Goal: Task Accomplishment & Management: Manage account settings

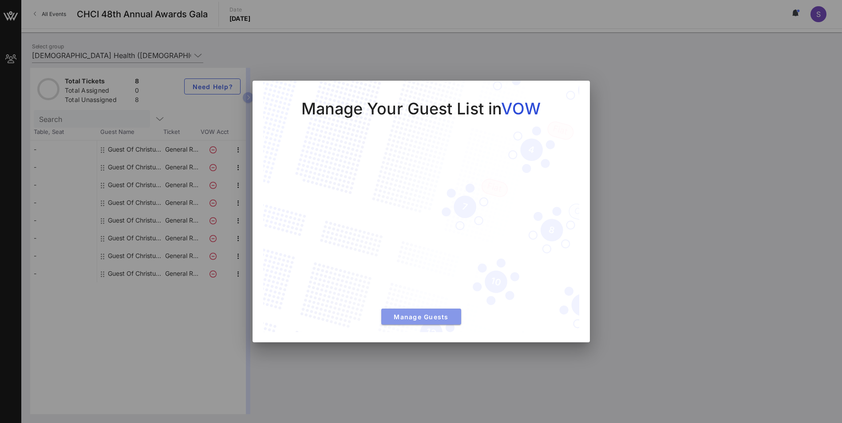
click at [416, 314] on span "Manage Guests" at bounding box center [421, 317] width 66 height 8
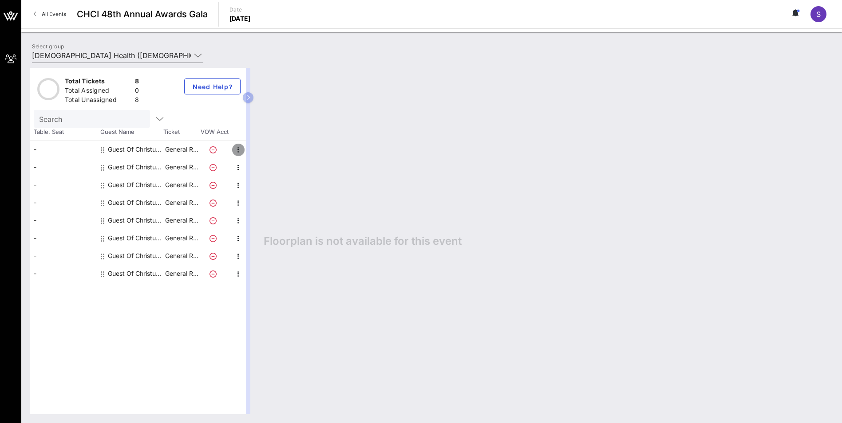
click at [236, 152] on icon "button" at bounding box center [238, 150] width 11 height 11
click at [210, 348] on div "Total Tickets 8 Total Assigned 0 Total Unassigned 8 Need Help? Search Table, Se…" at bounding box center [138, 241] width 216 height 347
click at [814, 16] on div "S" at bounding box center [818, 14] width 16 height 16
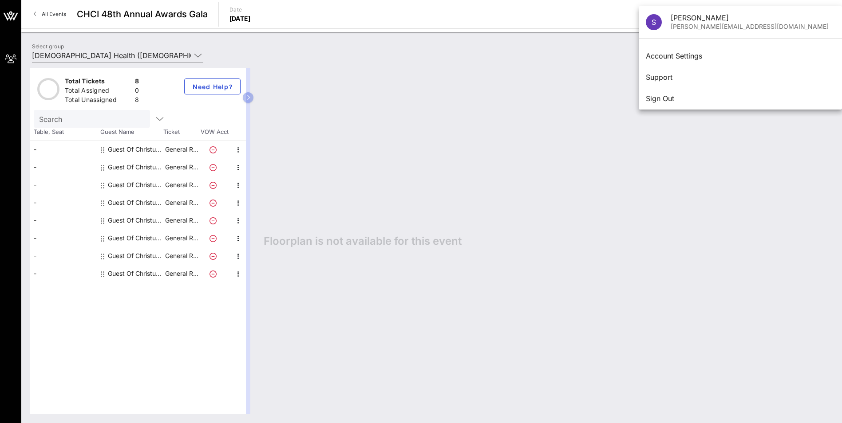
click at [549, 114] on div "Floorplan is not available for this event" at bounding box center [544, 241] width 578 height 347
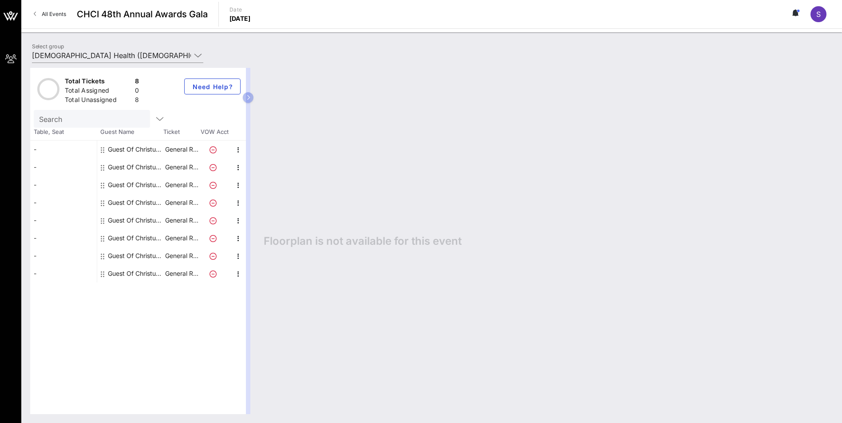
click at [35, 14] on icon at bounding box center [35, 14] width 3 height 0
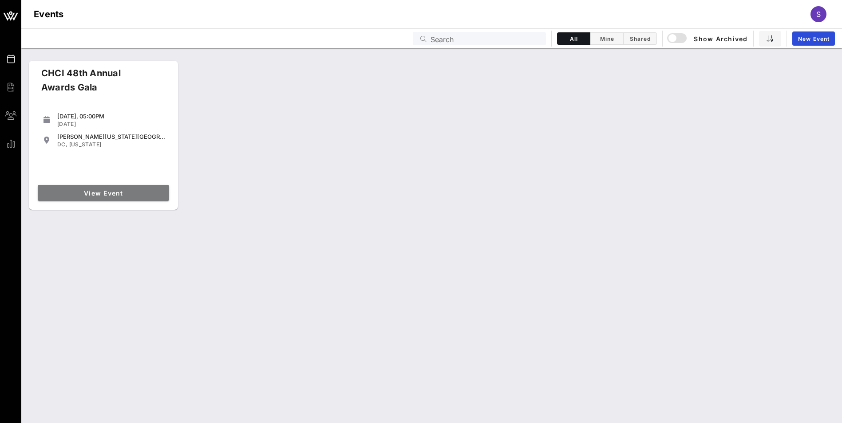
click at [105, 190] on span "View Event" at bounding box center [103, 194] width 124 height 8
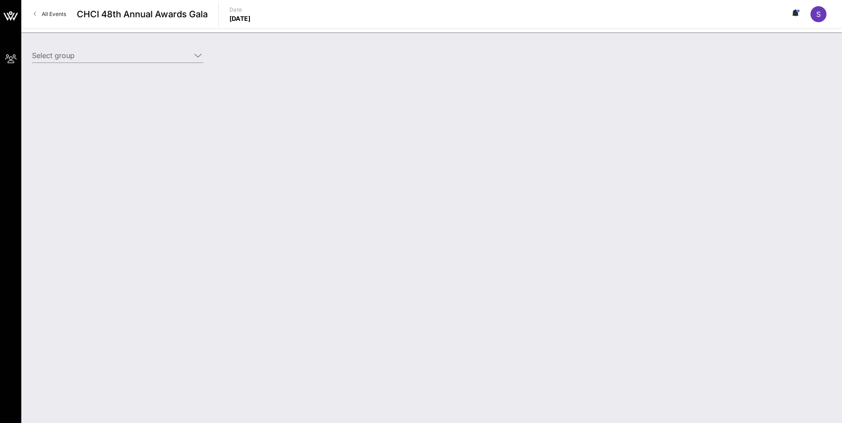
type input "[DEMOGRAPHIC_DATA] Health ([DEMOGRAPHIC_DATA] Health) [[PERSON_NAME], [PERSON_N…"
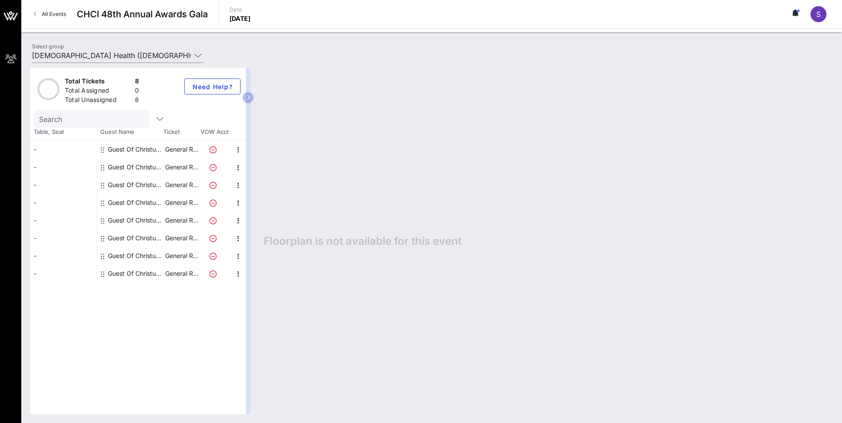
click at [40, 16] on link "All Events" at bounding box center [49, 14] width 43 height 14
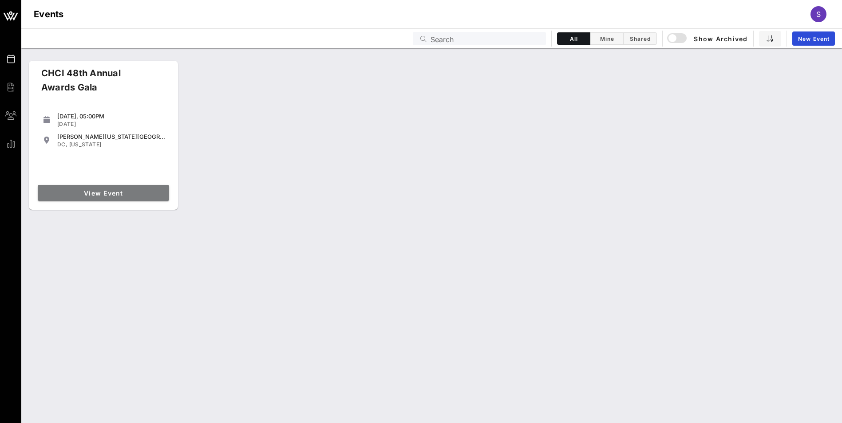
click at [78, 190] on span "View Event" at bounding box center [103, 194] width 124 height 8
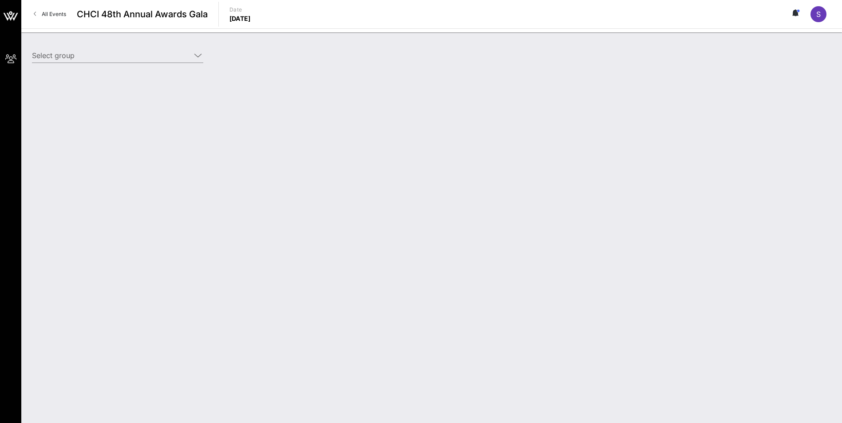
type input "[DEMOGRAPHIC_DATA] Health ([DEMOGRAPHIC_DATA] Health) [[PERSON_NAME], [PERSON_N…"
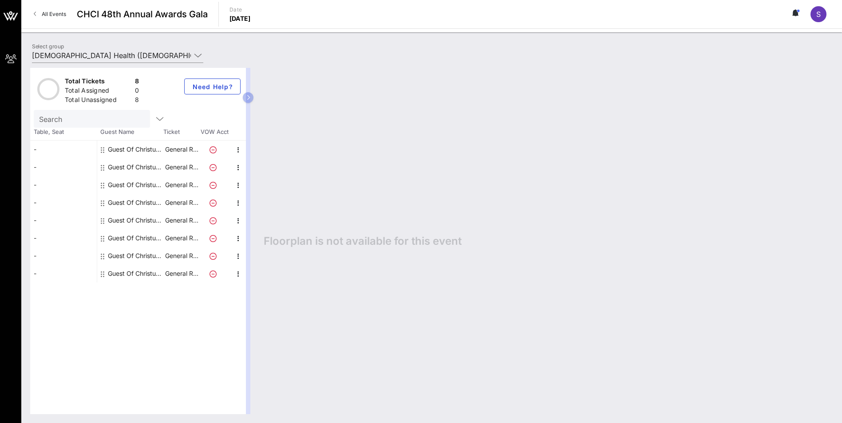
click at [119, 150] on div "Guest Of Christus Health" at bounding box center [136, 150] width 56 height 18
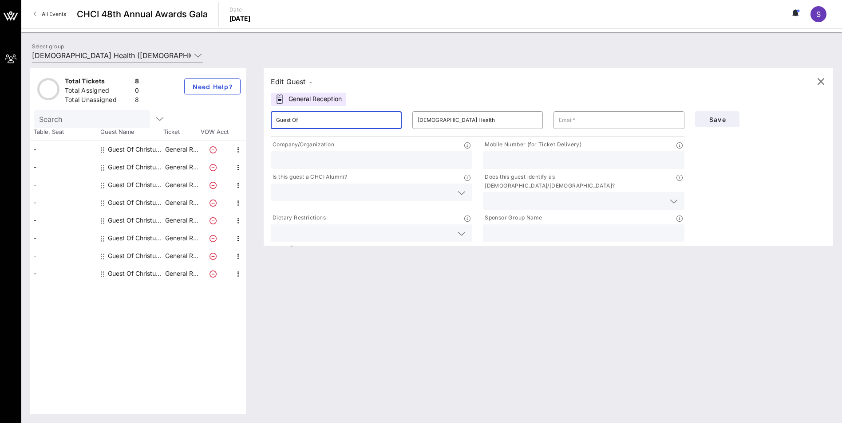
click at [320, 123] on input "Guest Of" at bounding box center [336, 120] width 120 height 14
drag, startPoint x: 332, startPoint y: 119, endPoint x: 259, endPoint y: 123, distance: 72.9
click at [259, 123] on div "Edit Guest - General Reception ​ Guest Of ​ Christus Health ​ Company/Organizat…" at bounding box center [544, 241] width 578 height 347
type input "[PERSON_NAME]"
click at [601, 124] on input "text" at bounding box center [619, 120] width 120 height 14
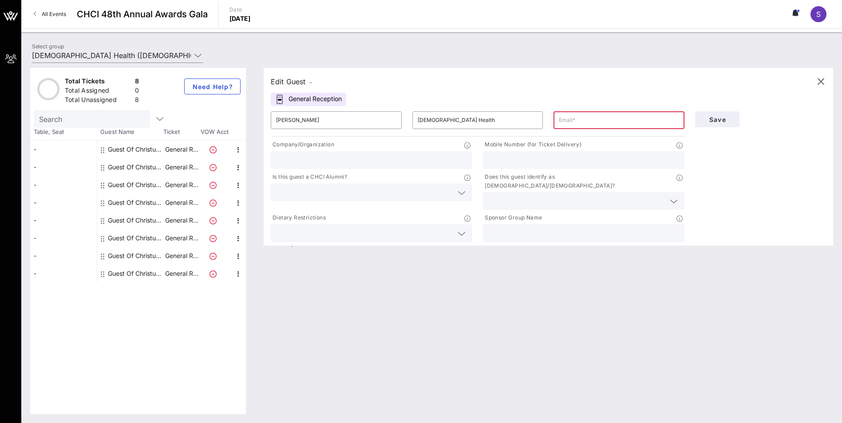
click at [589, 120] on input "text" at bounding box center [619, 120] width 120 height 14
paste input "[PERSON_NAME][EMAIL_ADDRESS][PERSON_NAME][DOMAIN_NAME]"
type input "[PERSON_NAME][EMAIL_ADDRESS][PERSON_NAME][DOMAIN_NAME]"
click at [358, 165] on input "text" at bounding box center [371, 160] width 191 height 12
type input "[DEMOGRAPHIC_DATA] Health"
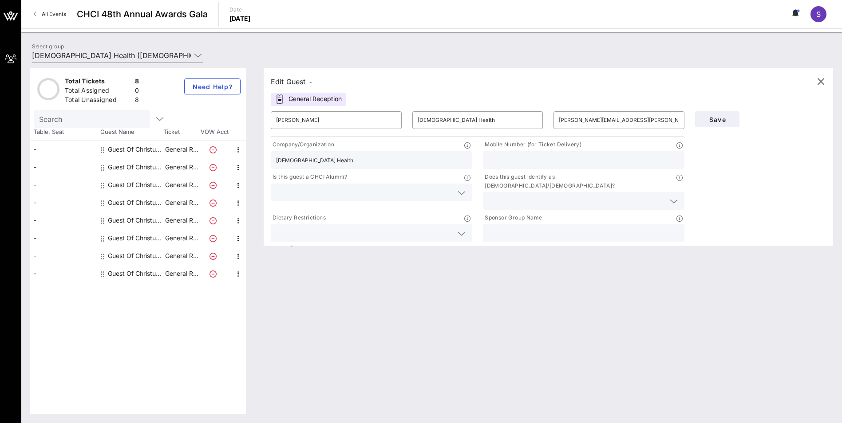
click at [552, 155] on input "text" at bounding box center [583, 160] width 191 height 12
click at [505, 165] on input "text" at bounding box center [583, 160] width 191 height 12
paste input "512.297.0080"
type input "512.297.0080"
click at [390, 192] on input "text" at bounding box center [364, 193] width 177 height 12
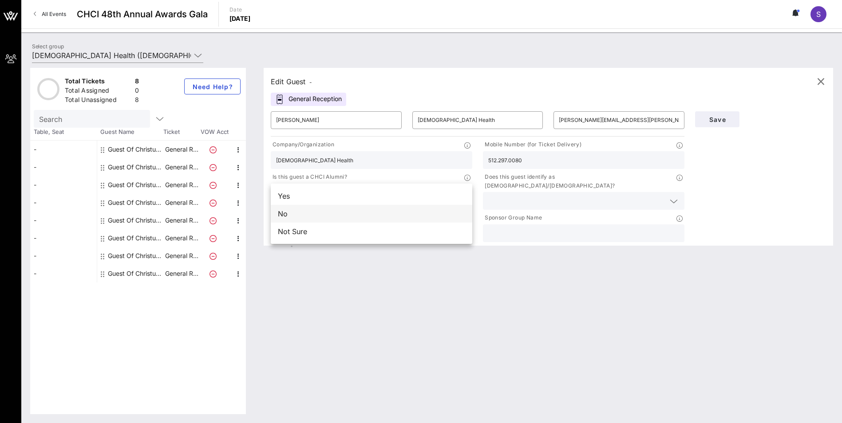
click at [285, 213] on div "No" at bounding box center [372, 214] width 202 height 18
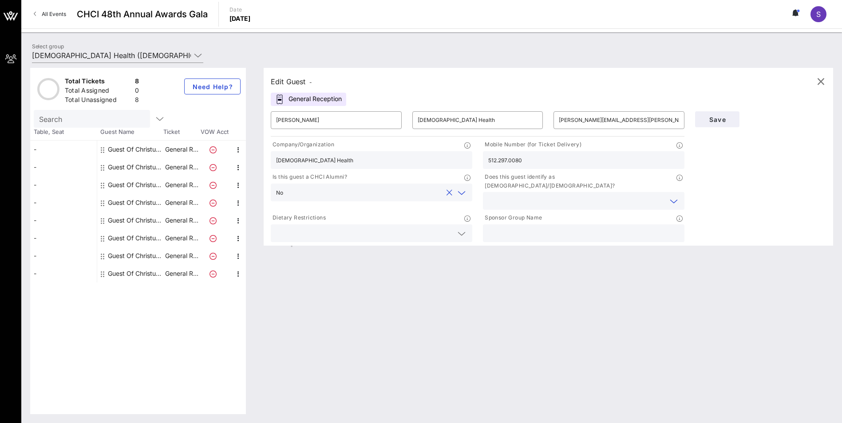
click at [520, 195] on input "text" at bounding box center [576, 201] width 177 height 12
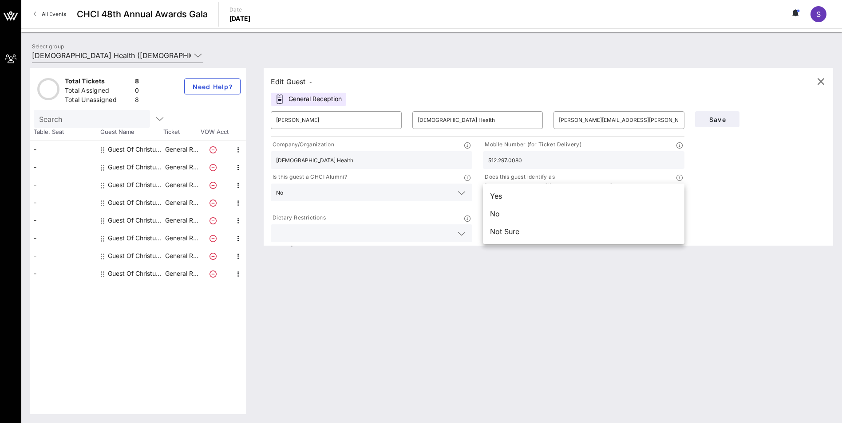
click at [505, 212] on div "No" at bounding box center [584, 214] width 202 height 18
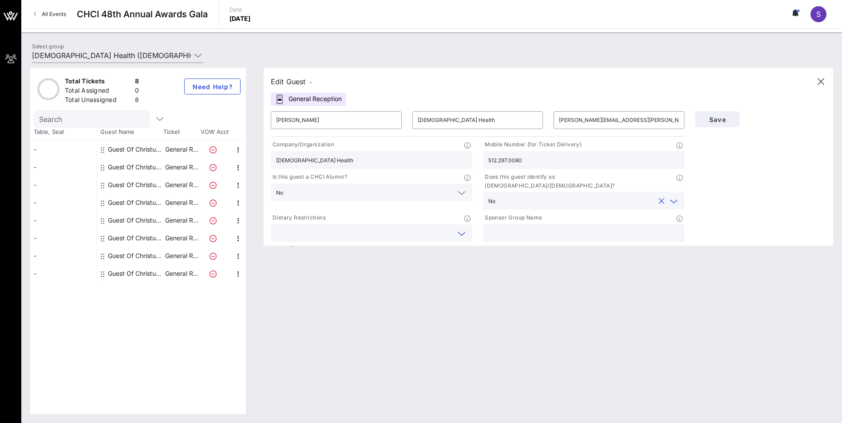
click at [376, 228] on input "text" at bounding box center [364, 234] width 177 height 12
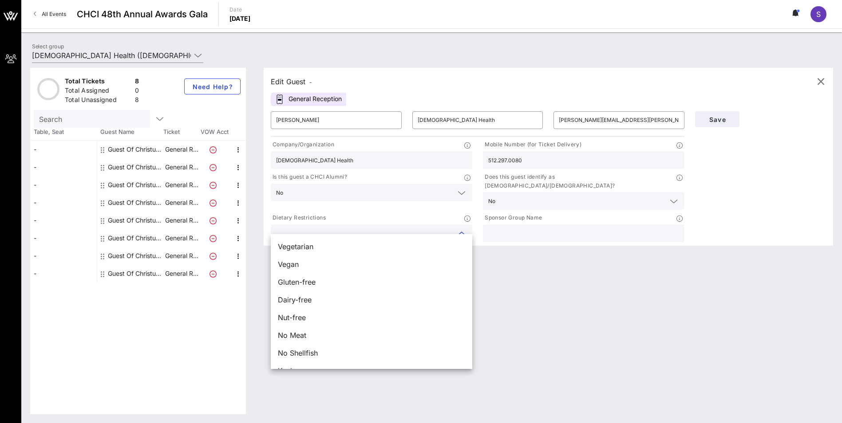
click at [574, 272] on div "Edit Guest - General Reception ​ [PERSON_NAME] ​ Christus Health ​ [PERSON_NAME…" at bounding box center [544, 241] width 578 height 347
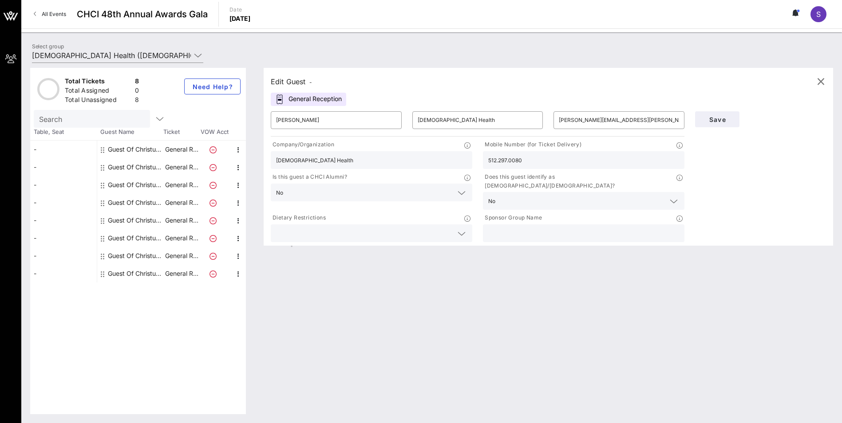
click at [556, 229] on input "text" at bounding box center [583, 234] width 191 height 12
click at [521, 228] on input "text" at bounding box center [583, 234] width 191 height 12
type input "[DEMOGRAPHIC_DATA] Health"
click at [725, 117] on span "Save" at bounding box center [717, 120] width 30 height 8
click at [715, 116] on span "Save" at bounding box center [717, 120] width 30 height 8
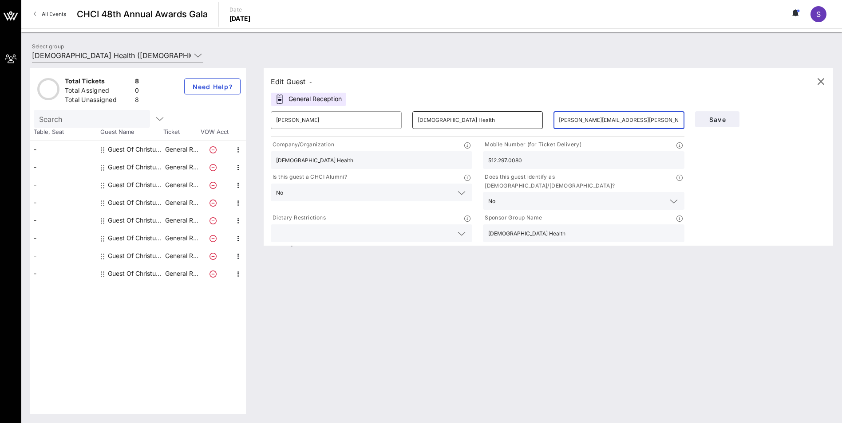
drag, startPoint x: 666, startPoint y: 122, endPoint x: 495, endPoint y: 125, distance: 170.9
click at [502, 129] on div "​ [PERSON_NAME] ​ Christus Health ​ [PERSON_NAME][EMAIL_ADDRESS][PERSON_NAME][D…" at bounding box center [477, 120] width 424 height 28
paste input "[EMAIL_ADDRESS][DOMAIN_NAME]"
type input "[EMAIL_ADDRESS][DOMAIN_NAME]"
click at [718, 119] on span "Save" at bounding box center [717, 120] width 30 height 8
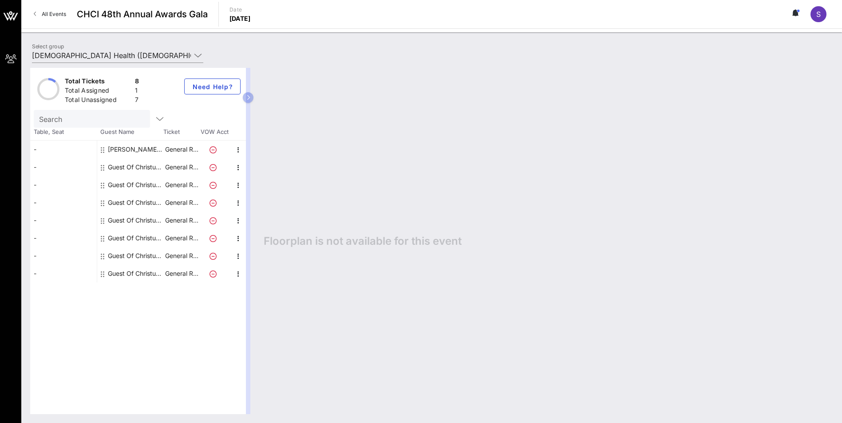
click at [144, 168] on div "Guest Of Christus Health" at bounding box center [136, 167] width 56 height 18
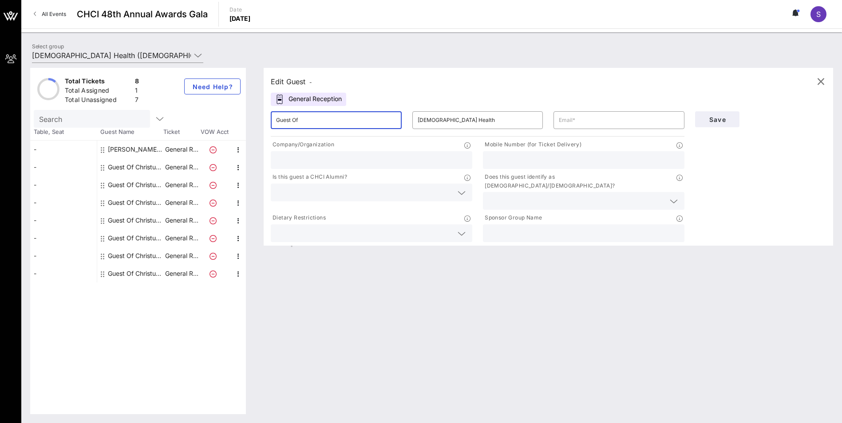
drag, startPoint x: 346, startPoint y: 123, endPoint x: 209, endPoint y: 132, distance: 137.4
click at [209, 132] on div "Total Tickets 8 Total Assigned 1 Total Unassigned 7 Need Help? Search Table, Se…" at bounding box center [431, 241] width 803 height 347
paste input "[PERSON_NAME]"
type input "[PERSON_NAME]"
click at [586, 115] on input "text" at bounding box center [619, 120] width 120 height 14
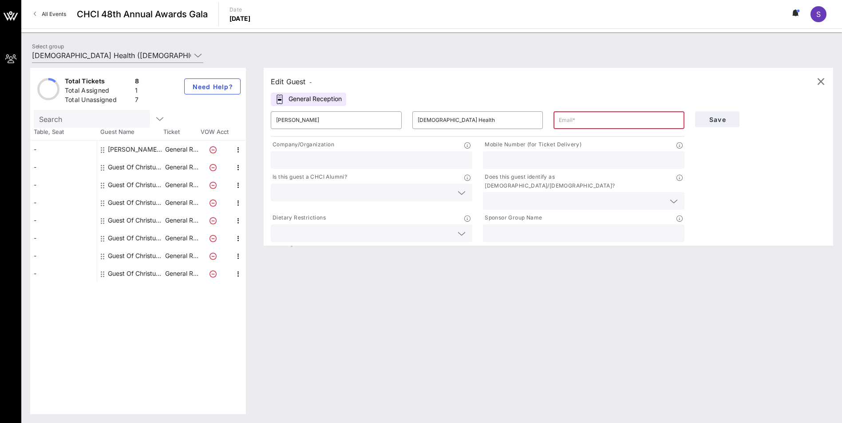
click at [604, 123] on input "text" at bounding box center [619, 120] width 120 height 14
paste input "[EMAIL_ADDRESS][DOMAIN_NAME]"
type input "[EMAIL_ADDRESS][DOMAIN_NAME]"
click at [340, 162] on input "text" at bounding box center [371, 160] width 191 height 12
type input "Virtue & [PERSON_NAME], PC"
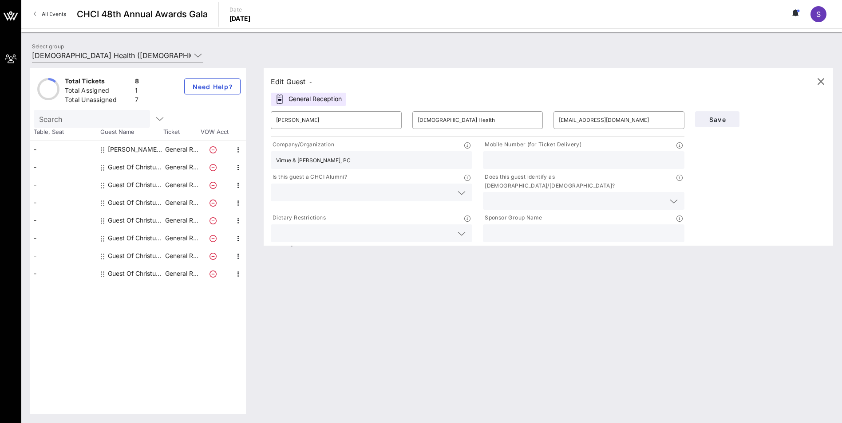
click at [526, 162] on input "text" at bounding box center [583, 160] width 191 height 12
paste input "[PHONE_NUMBER]"
click at [502, 162] on input "[PHONE_NUMBER]" at bounding box center [583, 160] width 191 height 12
click at [492, 160] on input "([PHONE_NUMBER]" at bounding box center [583, 160] width 191 height 12
click at [546, 163] on input "[PHONE_NUMBER]" at bounding box center [583, 160] width 191 height 12
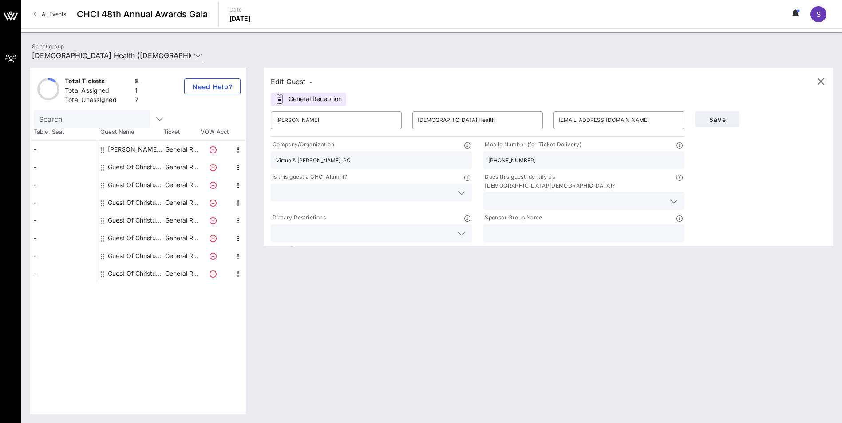
type input "[PHONE_NUMBER]"
click at [404, 194] on input "text" at bounding box center [364, 193] width 177 height 12
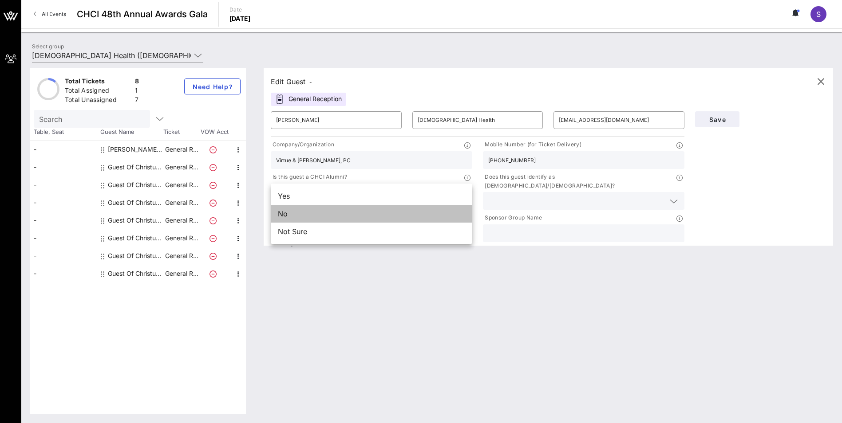
click at [354, 216] on div "No" at bounding box center [372, 214] width 202 height 18
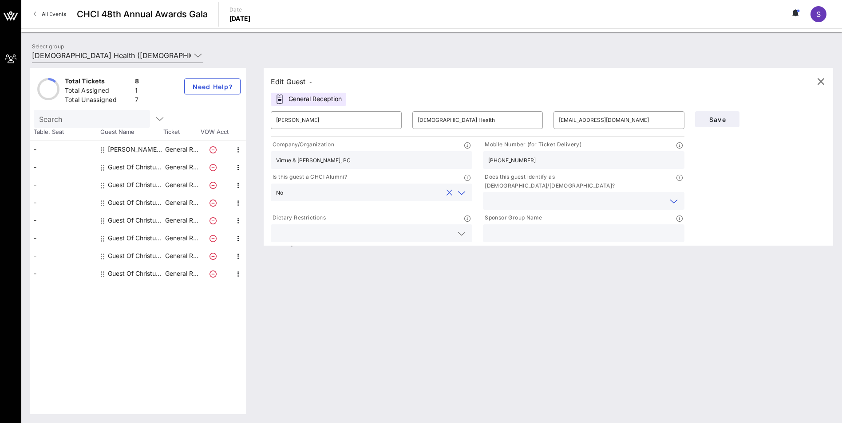
click at [565, 195] on input "text" at bounding box center [576, 201] width 177 height 12
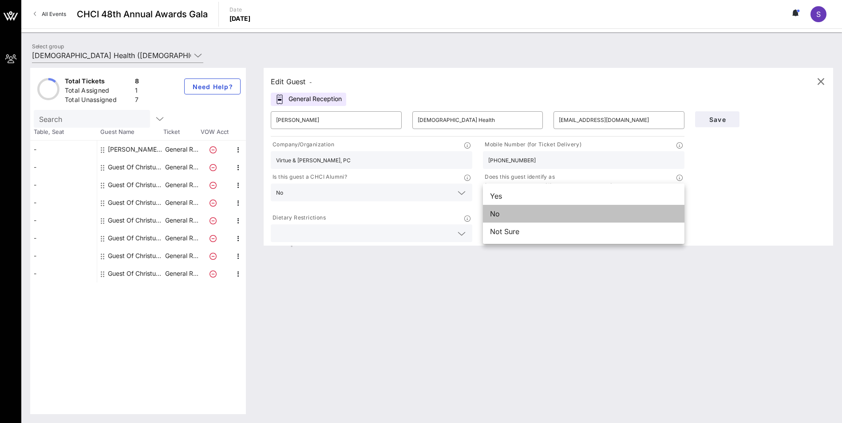
click at [542, 212] on div "No" at bounding box center [584, 214] width 202 height 18
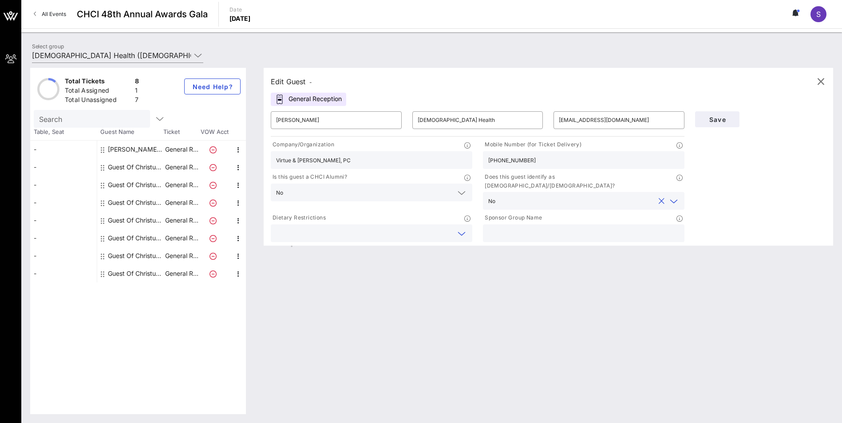
click at [374, 228] on input "text" at bounding box center [364, 234] width 177 height 12
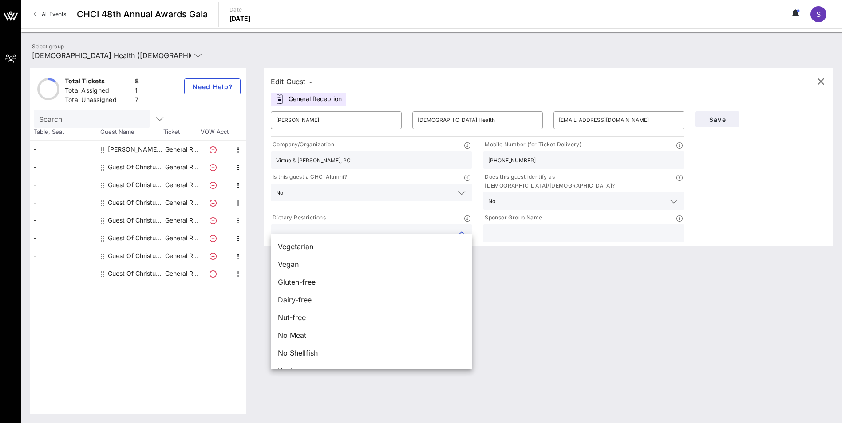
click at [562, 290] on div "Edit Guest - General Reception ​ [PERSON_NAME] ​ Christus Health ​ [EMAIL_ADDRE…" at bounding box center [544, 241] width 578 height 347
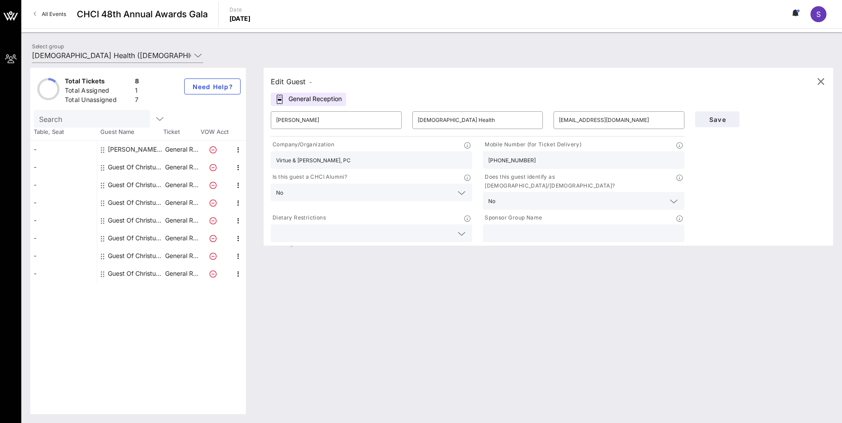
click at [538, 228] on input "text" at bounding box center [583, 234] width 191 height 12
type input "[DEMOGRAPHIC_DATA] Health"
click at [716, 117] on span "Save" at bounding box center [717, 120] width 30 height 8
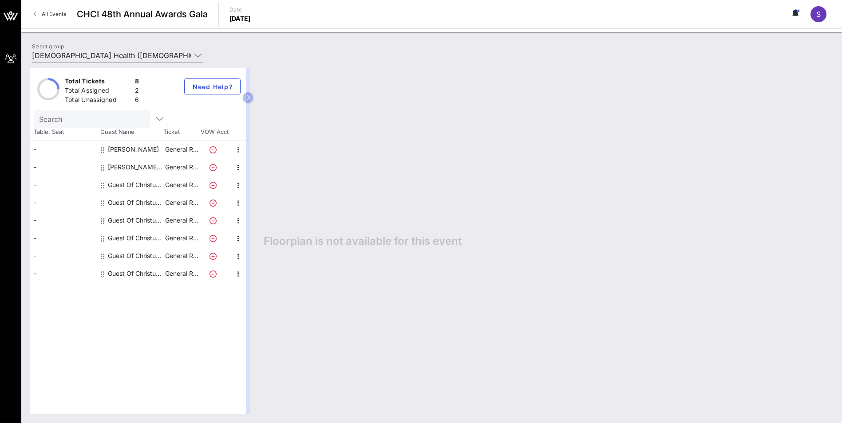
click at [124, 183] on div "Guest Of Christus Health" at bounding box center [136, 185] width 56 height 18
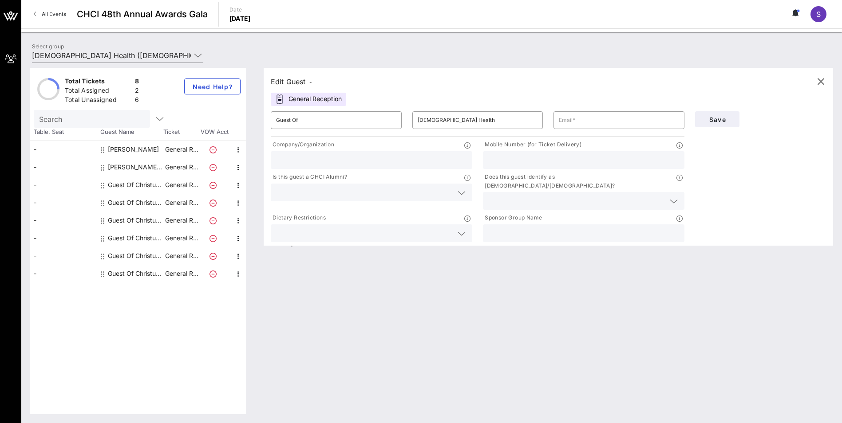
click at [316, 161] on input "text" at bounding box center [371, 160] width 191 height 12
drag, startPoint x: 338, startPoint y: 121, endPoint x: 220, endPoint y: 128, distance: 118.7
click at [220, 128] on div "Total Tickets 8 Total Assigned 2 Total Unassigned 6 Need Help? Search Table, Se…" at bounding box center [431, 241] width 803 height 347
type input "[PERSON_NAME]"
click at [589, 123] on input "text" at bounding box center [619, 120] width 120 height 14
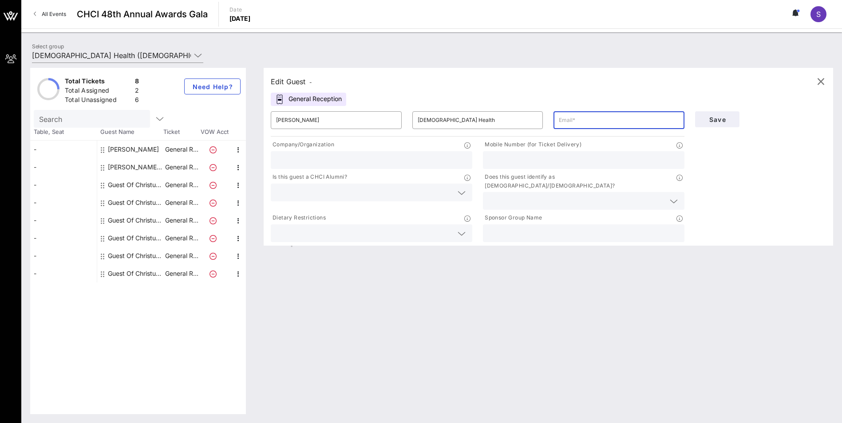
paste input "[PERSON_NAME][EMAIL_ADDRESS][PERSON_NAME][DOMAIN_NAME]"
type input "[PERSON_NAME][EMAIL_ADDRESS][PERSON_NAME][DOMAIN_NAME]"
click at [380, 159] on input "text" at bounding box center [371, 160] width 191 height 12
click at [360, 161] on input "text" at bounding box center [371, 160] width 191 height 12
paste input "[GEOGRAPHIC_DATA]"
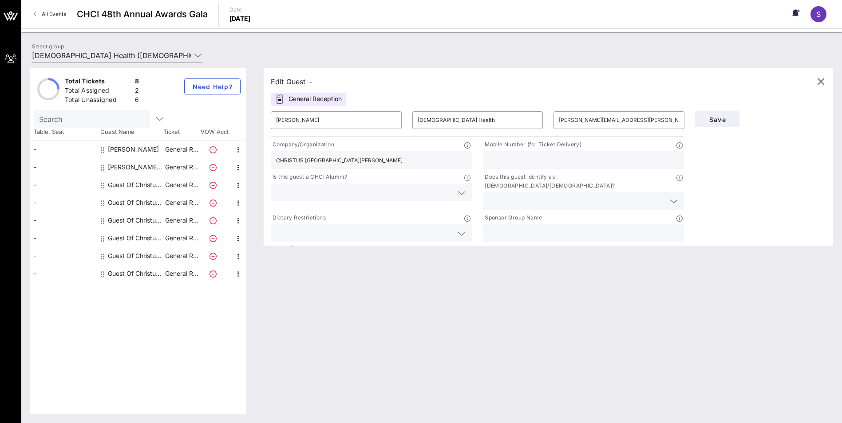
type input "CHRISTUS [GEOGRAPHIC_DATA][PERSON_NAME]"
click at [545, 158] on input "text" at bounding box center [583, 160] width 191 height 12
click at [591, 154] on input "text" at bounding box center [583, 160] width 191 height 12
paste input "[PHONE_NUMBER]"
type input "[PHONE_NUMBER]"
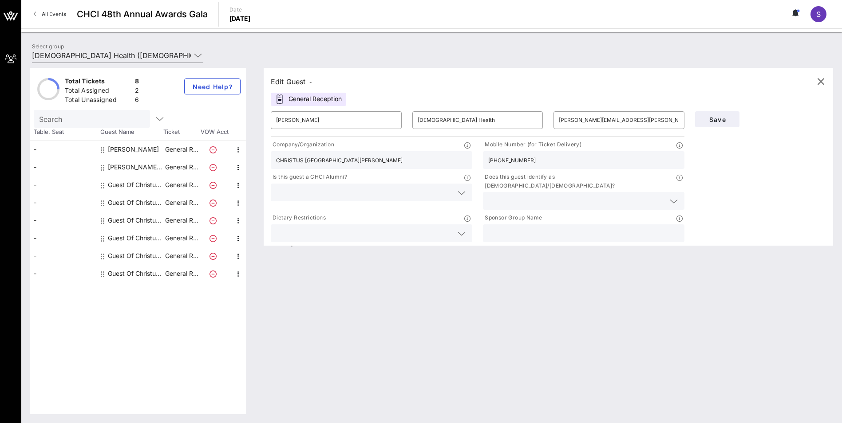
click at [372, 194] on input "text" at bounding box center [364, 193] width 177 height 12
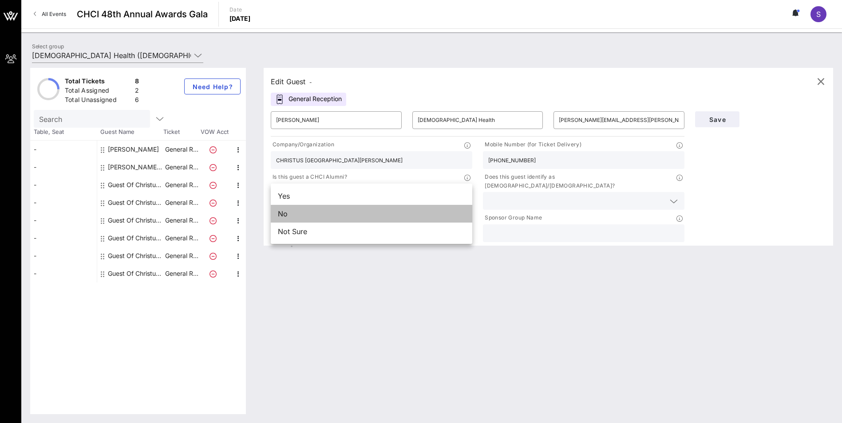
click at [350, 212] on div "No" at bounding box center [372, 214] width 202 height 18
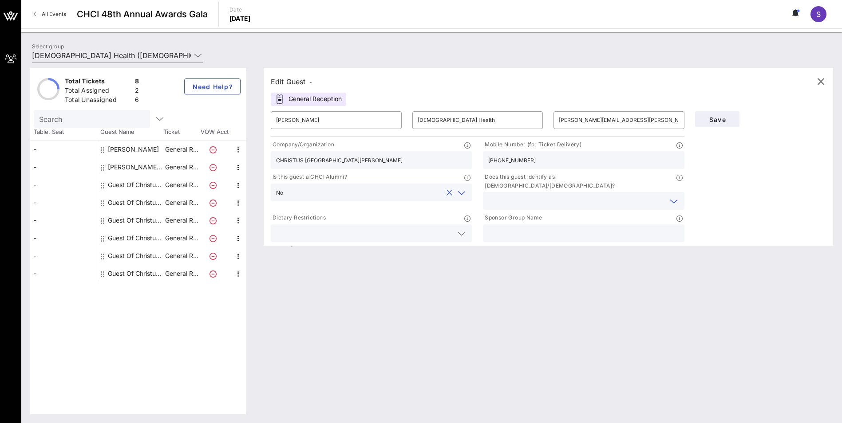
click at [574, 195] on input "text" at bounding box center [576, 201] width 177 height 12
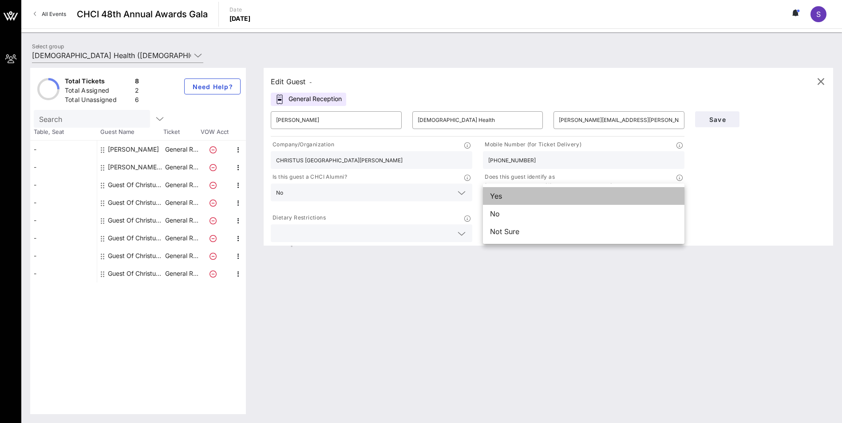
click at [546, 197] on div "Yes" at bounding box center [584, 196] width 202 height 18
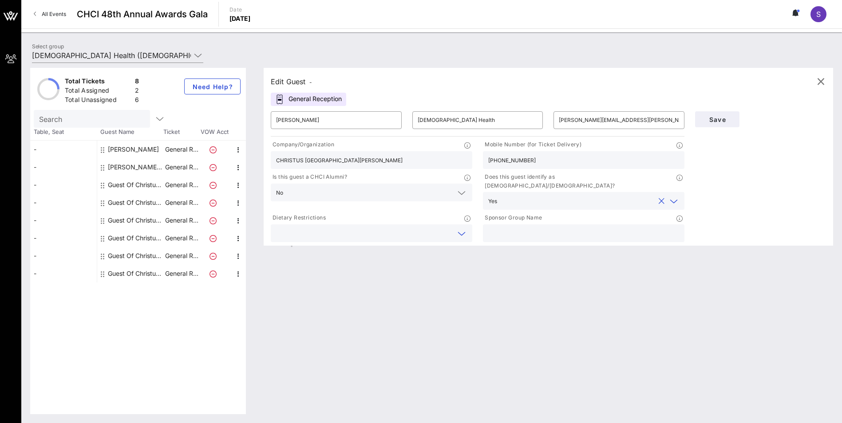
click at [396, 229] on input "text" at bounding box center [364, 234] width 177 height 12
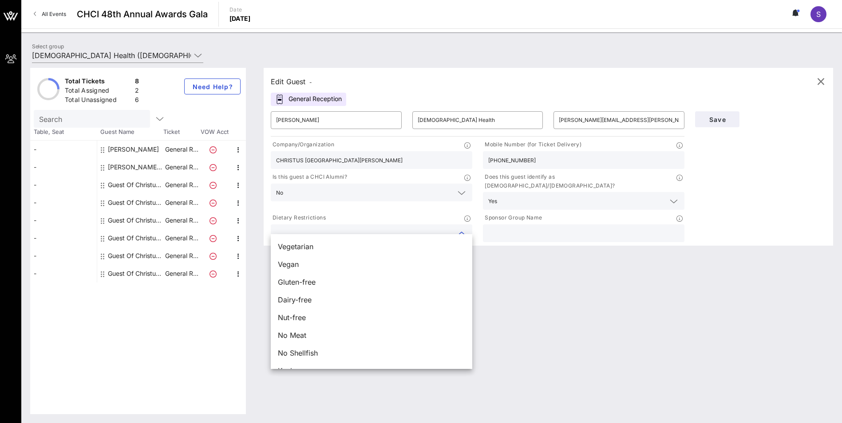
click at [584, 287] on div "Edit Guest - General Reception ​ [PERSON_NAME] ​ Christus Health ​ [PERSON_NAME…" at bounding box center [544, 241] width 578 height 347
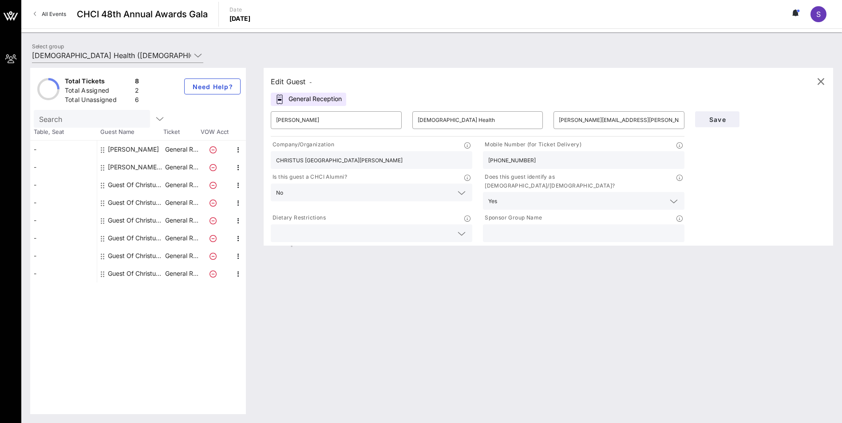
click at [606, 228] on input "text" at bounding box center [583, 234] width 191 height 12
type input "[DEMOGRAPHIC_DATA] Health"
click at [715, 118] on span "Save" at bounding box center [717, 120] width 30 height 8
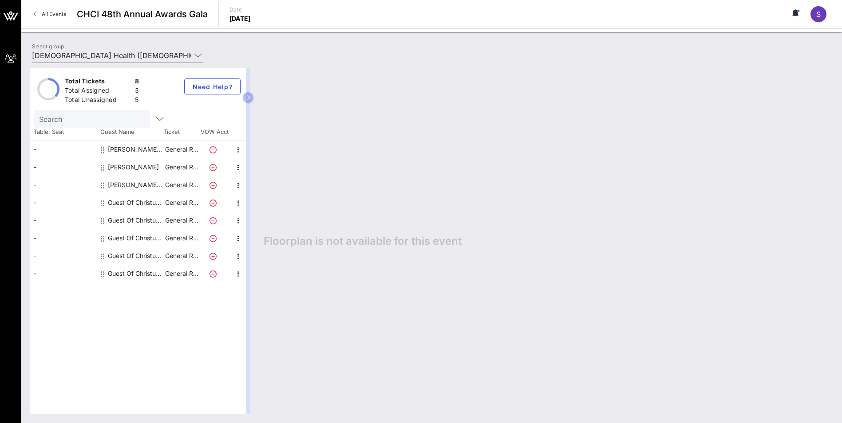
click at [129, 202] on div "Guest Of Christus Health" at bounding box center [136, 203] width 56 height 18
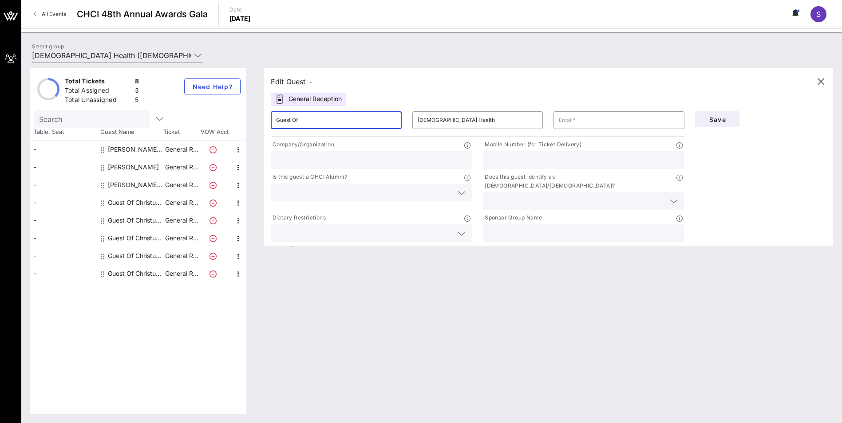
drag, startPoint x: 308, startPoint y: 130, endPoint x: 216, endPoint y: 146, distance: 92.9
click at [216, 146] on div "Total Tickets 8 Total Assigned 3 Total Unassigned 5 Need Help? Search Table, Se…" at bounding box center [431, 241] width 803 height 347
paste input "[PERSON_NAME]"
paste input "Pichaida"
click at [492, 122] on input "[DEMOGRAPHIC_DATA] Health" at bounding box center [478, 120] width 120 height 14
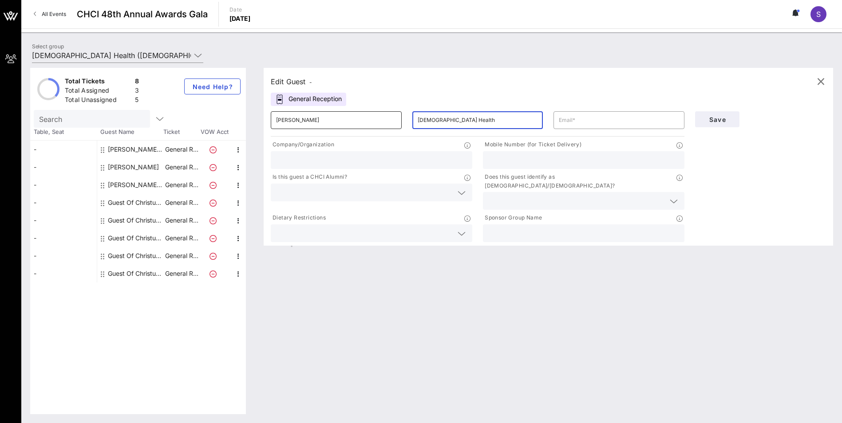
drag, startPoint x: 463, startPoint y: 119, endPoint x: 379, endPoint y: 117, distance: 83.5
click at [379, 117] on div "​ [PERSON_NAME] ​ Christus Health ​" at bounding box center [477, 120] width 424 height 28
type input "[PERSON_NAME]"
drag, startPoint x: 469, startPoint y: 115, endPoint x: 408, endPoint y: 121, distance: 60.7
click at [408, 121] on div "​ Christus Health" at bounding box center [478, 120] width 142 height 28
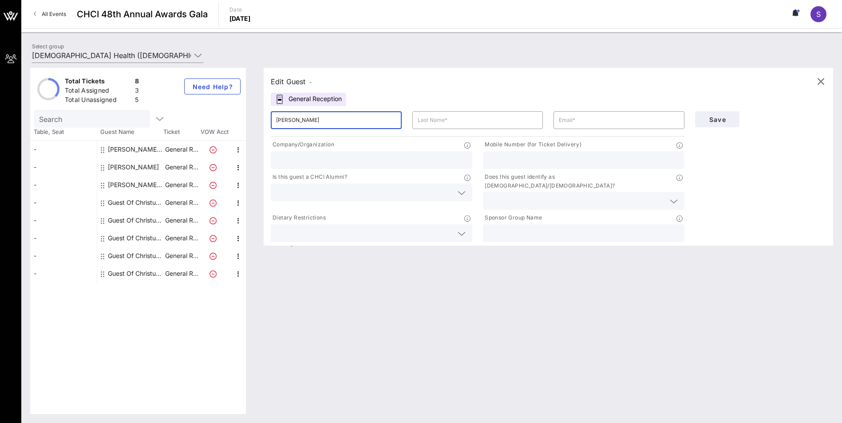
drag, startPoint x: 295, startPoint y: 119, endPoint x: 320, endPoint y: 120, distance: 24.9
click at [320, 120] on input "[PERSON_NAME]" at bounding box center [336, 120] width 120 height 14
click at [459, 118] on input "text" at bounding box center [478, 120] width 120 height 14
paste input "Pichaid"
type input "Pichaid"
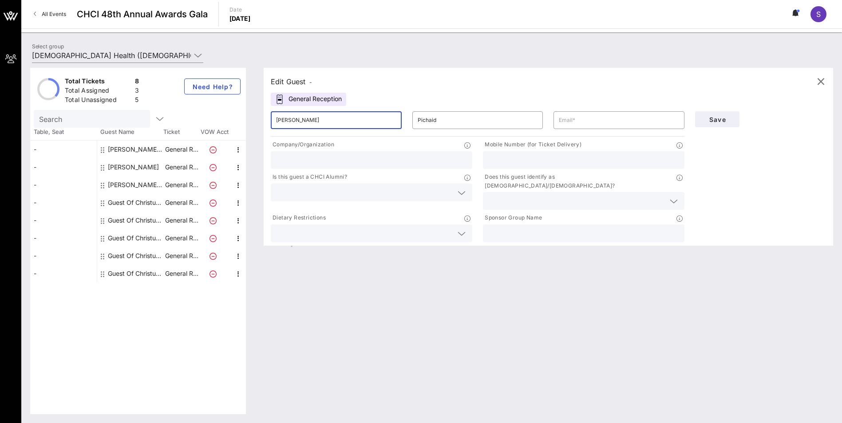
click at [365, 122] on input "[PERSON_NAME]" at bounding box center [336, 120] width 120 height 14
drag, startPoint x: 332, startPoint y: 117, endPoint x: 298, endPoint y: 112, distance: 34.6
click at [297, 113] on div "[PERSON_NAME]" at bounding box center [336, 120] width 120 height 18
type input "[PERSON_NAME]"
click at [450, 115] on input "Pichaid" at bounding box center [478, 120] width 120 height 14
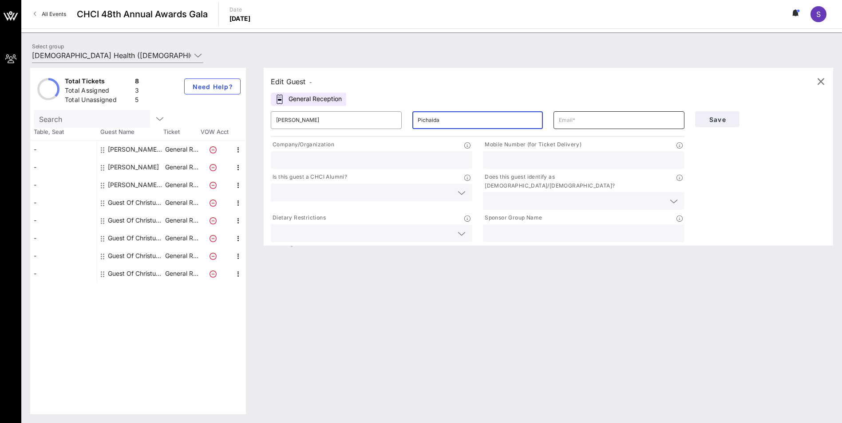
type input "Pichaida"
click at [581, 123] on input "text" at bounding box center [619, 120] width 120 height 14
click at [137, 166] on div "[PERSON_NAME]" at bounding box center [133, 167] width 51 height 18
type input "[PERSON_NAME]"
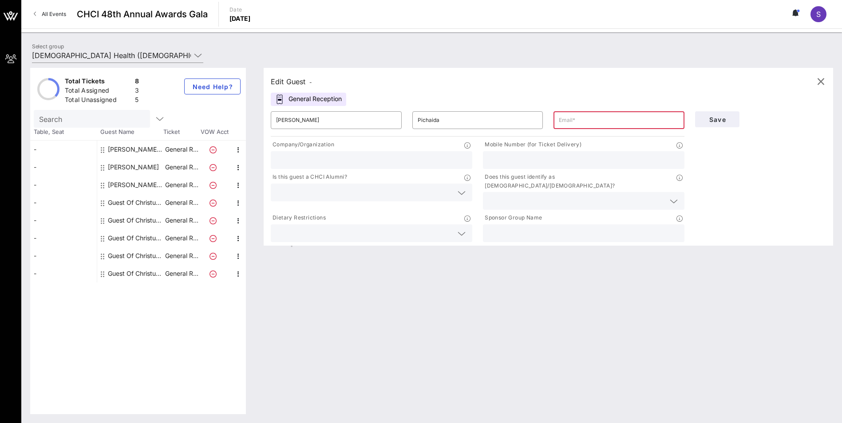
type input "[EMAIL_ADDRESS][DOMAIN_NAME]"
type input "Virtue & [PERSON_NAME], PC"
type input "[PHONE_NUMBER]"
type input "[DEMOGRAPHIC_DATA] Health"
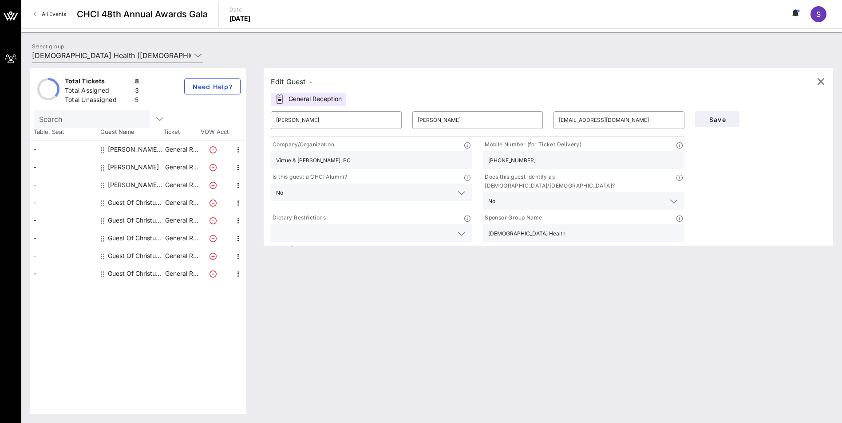
click at [130, 185] on div "[PERSON_NAME] Christus Health" at bounding box center [136, 185] width 56 height 18
type input "[PERSON_NAME]"
type input "[DEMOGRAPHIC_DATA] Health"
type input "[EMAIL_ADDRESS][DOMAIN_NAME]"
type input "[DEMOGRAPHIC_DATA] Health"
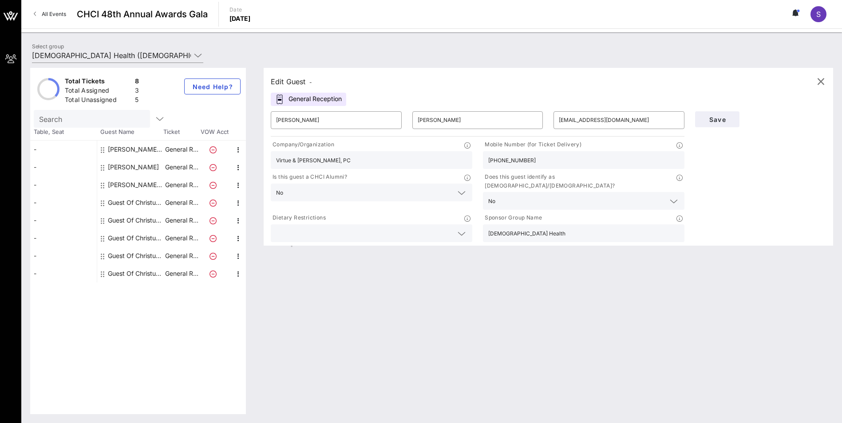
type input "512.297.0080"
drag, startPoint x: 465, startPoint y: 121, endPoint x: 385, endPoint y: 131, distance: 80.1
click at [385, 131] on div "​ [PERSON_NAME] ​ Christus Health ​ [EMAIL_ADDRESS][DOMAIN_NAME]" at bounding box center [477, 120] width 424 height 28
drag, startPoint x: 289, startPoint y: 120, endPoint x: 317, endPoint y: 123, distance: 28.5
click at [317, 123] on input "[PERSON_NAME]" at bounding box center [336, 120] width 120 height 14
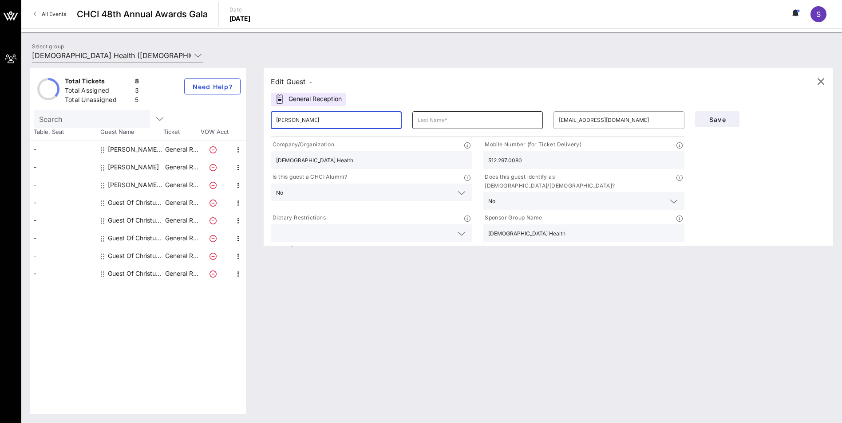
type input "[PERSON_NAME]"
click at [429, 116] on input "text" at bounding box center [478, 120] width 120 height 14
paste input "[PERSON_NAME]"
type input "[PERSON_NAME]"
click at [353, 119] on input "[PERSON_NAME]" at bounding box center [336, 120] width 120 height 14
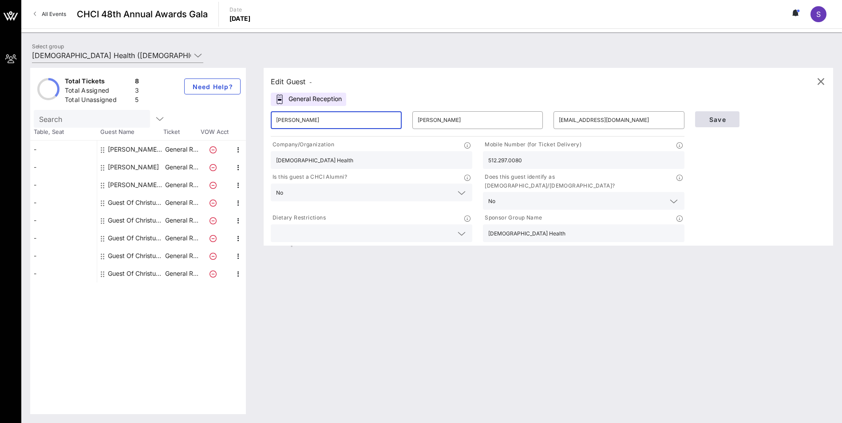
type input "[PERSON_NAME]"
click at [721, 118] on span "Save" at bounding box center [717, 120] width 30 height 8
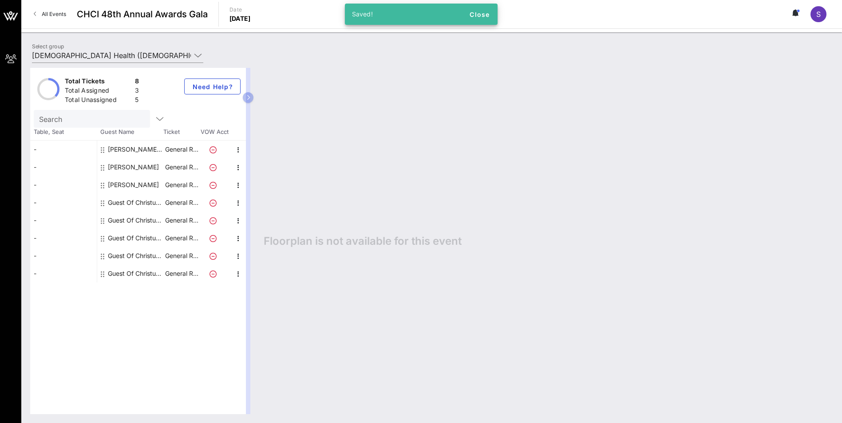
click at [127, 166] on div "[PERSON_NAME]" at bounding box center [133, 167] width 51 height 18
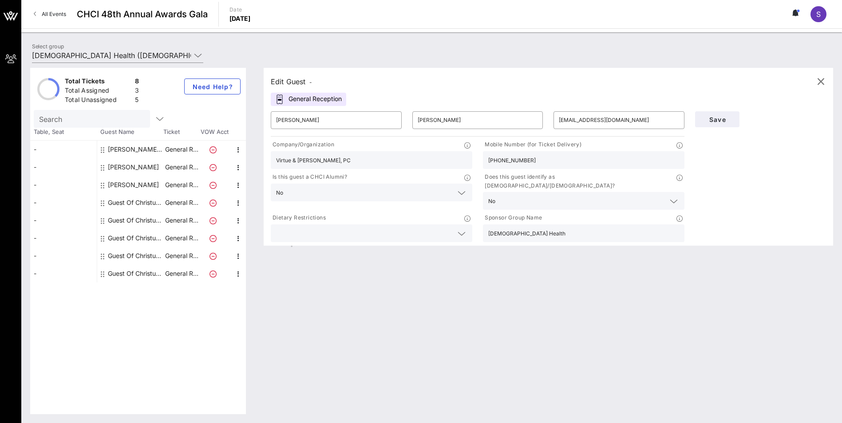
click at [122, 186] on div "[PERSON_NAME]" at bounding box center [133, 185] width 51 height 18
type input "[PERSON_NAME]"
type input "[EMAIL_ADDRESS][DOMAIN_NAME]"
type input "[DEMOGRAPHIC_DATA] Health"
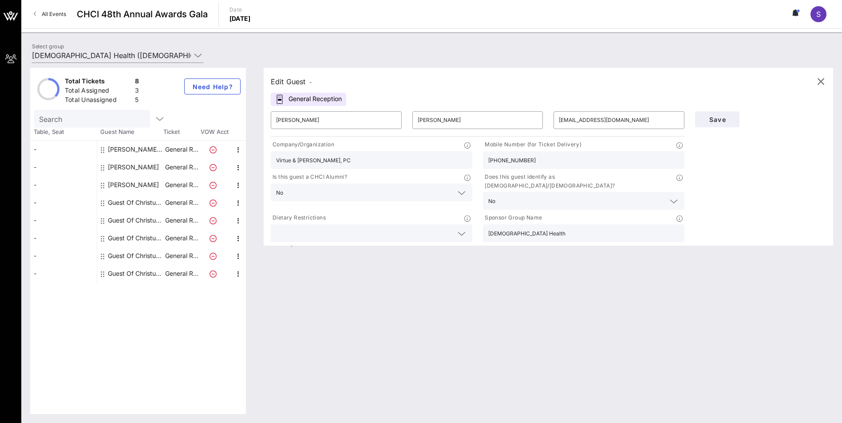
type input "512.297.0080"
click at [130, 166] on div "[PERSON_NAME]" at bounding box center [133, 167] width 51 height 18
type input "[PERSON_NAME]"
type input "[EMAIL_ADDRESS][DOMAIN_NAME]"
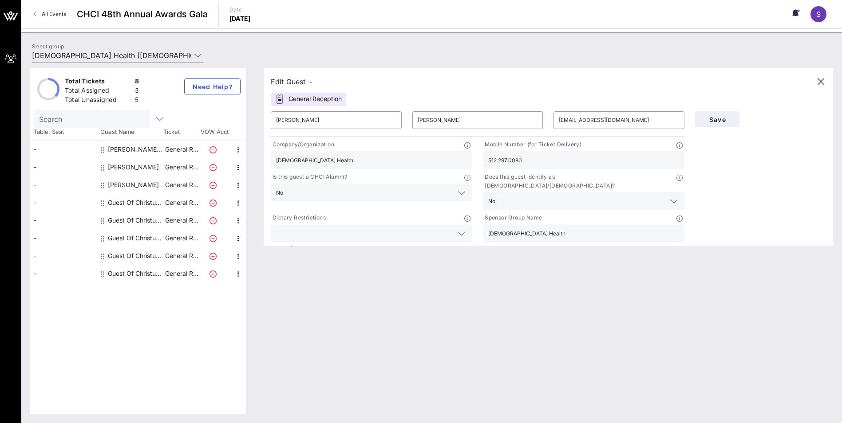
type input "Virtue & [PERSON_NAME], PC"
type input "[PHONE_NUMBER]"
click at [131, 146] on div "[PERSON_NAME] Christus Health" at bounding box center [136, 150] width 56 height 18
type input "[PERSON_NAME]"
type input "[DEMOGRAPHIC_DATA] Health"
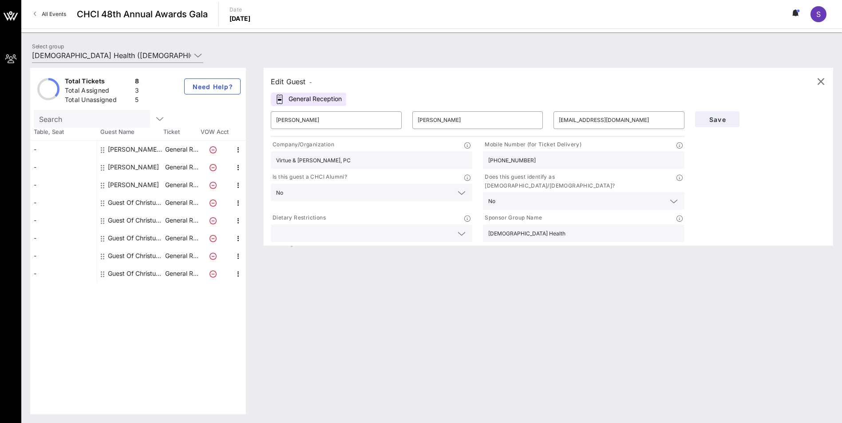
type input "[PERSON_NAME][EMAIL_ADDRESS][PERSON_NAME][DOMAIN_NAME]"
type input "CHRISTUS [GEOGRAPHIC_DATA][PERSON_NAME]"
type input "[PHONE_NUMBER]"
drag, startPoint x: 498, startPoint y: 121, endPoint x: 392, endPoint y: 125, distance: 106.1
click at [392, 125] on div "​ [PERSON_NAME] ​ Christus Health ​ [PERSON_NAME][EMAIL_ADDRESS][PERSON_NAME][D…" at bounding box center [477, 120] width 424 height 28
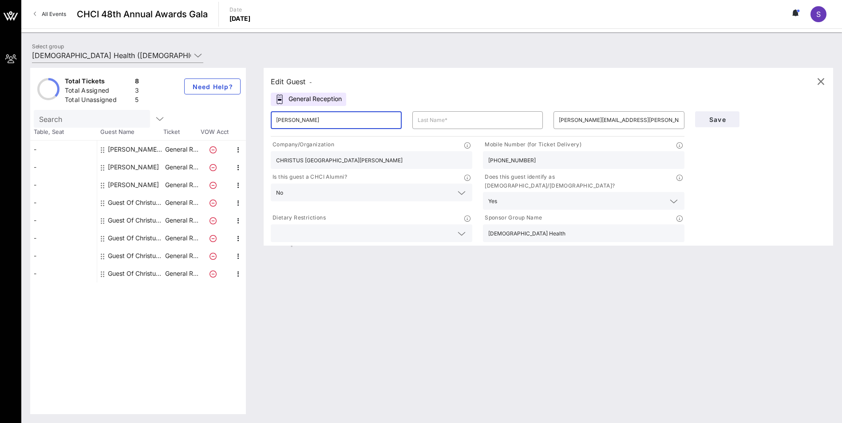
drag, startPoint x: 293, startPoint y: 119, endPoint x: 344, endPoint y: 122, distance: 51.1
click at [343, 121] on input "[PERSON_NAME]" at bounding box center [336, 120] width 120 height 14
type input "[PERSON_NAME]"
click at [454, 126] on input "text" at bounding box center [478, 120] width 120 height 14
paste input "[PERSON_NAME]"
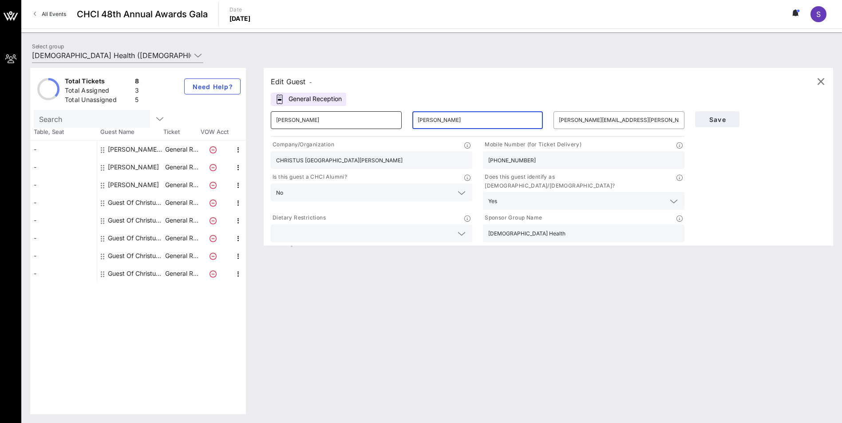
type input "[PERSON_NAME]"
click at [350, 119] on input "[PERSON_NAME]" at bounding box center [336, 120] width 120 height 14
type input "[PERSON_NAME]"
click at [387, 279] on div "Edit Guest - General Reception ​ [PERSON_NAME] ​ [PERSON_NAME] ​ [PERSON_NAME][…" at bounding box center [544, 241] width 578 height 347
click at [715, 115] on button "Save" at bounding box center [717, 119] width 44 height 16
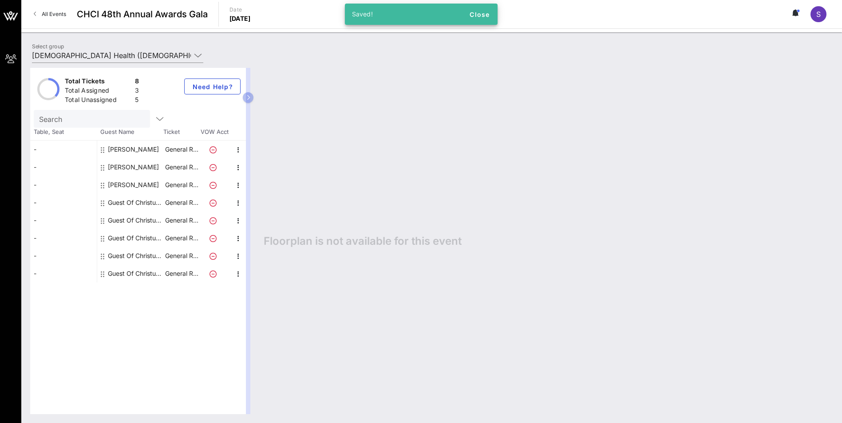
click at [124, 149] on div "[PERSON_NAME]" at bounding box center [133, 150] width 51 height 18
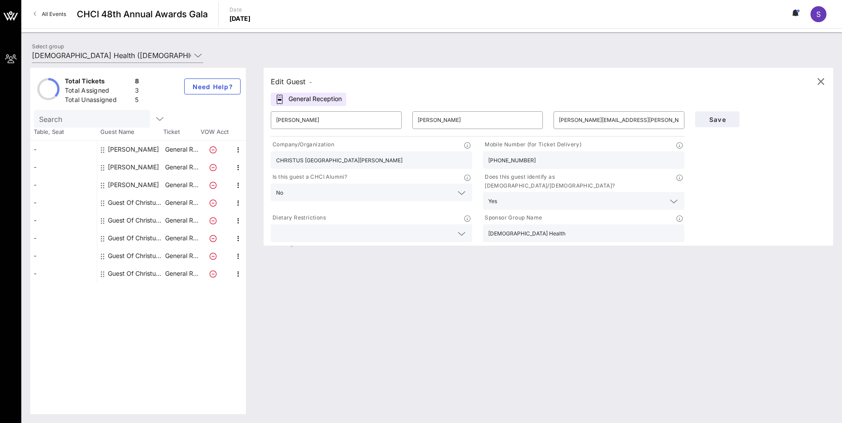
click at [126, 166] on div "[PERSON_NAME]" at bounding box center [133, 167] width 51 height 18
type input "[PERSON_NAME]"
type input "[EMAIL_ADDRESS][DOMAIN_NAME]"
type input "Virtue & [PERSON_NAME], PC"
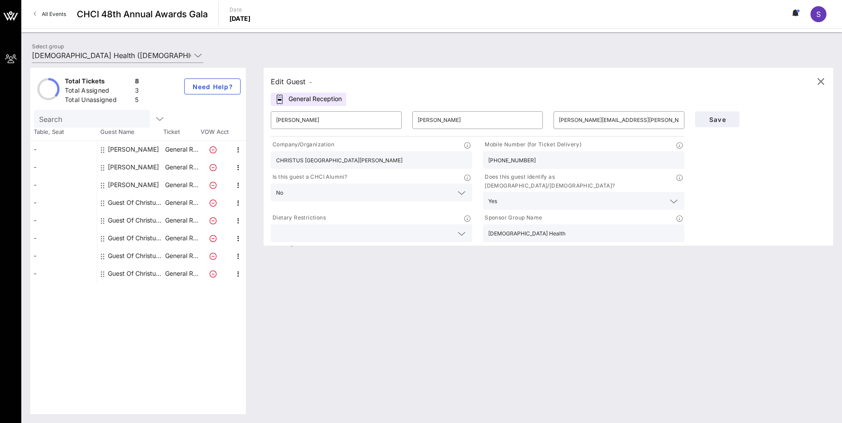
type input "[PHONE_NUMBER]"
click at [135, 186] on div "[PERSON_NAME]" at bounding box center [133, 185] width 51 height 18
type input "[PERSON_NAME]"
type input "[EMAIL_ADDRESS][DOMAIN_NAME]"
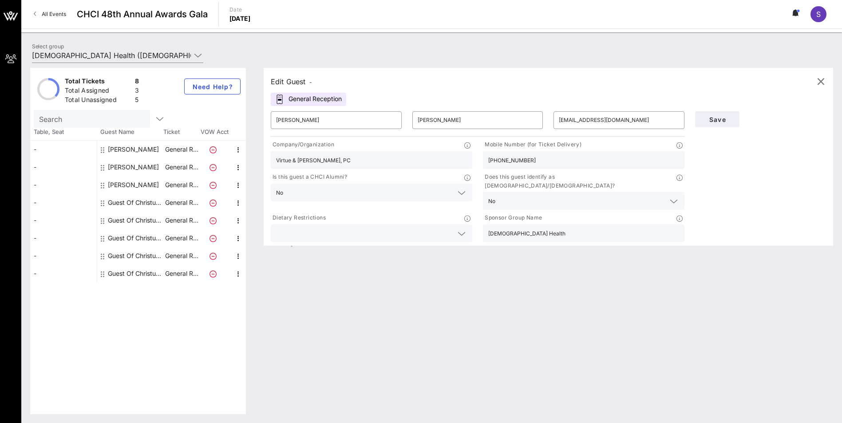
type input "[DEMOGRAPHIC_DATA] Health"
type input "512.297.0080"
click at [712, 123] on span "Save" at bounding box center [717, 120] width 30 height 8
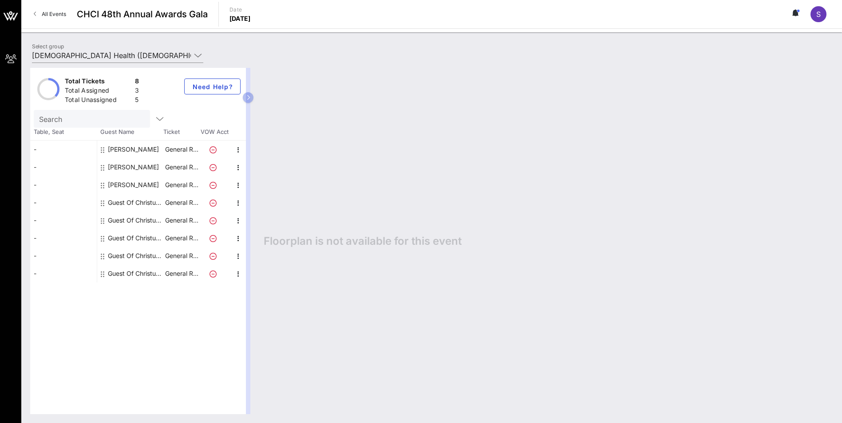
click at [133, 200] on div "Guest Of Christus Health" at bounding box center [136, 203] width 56 height 18
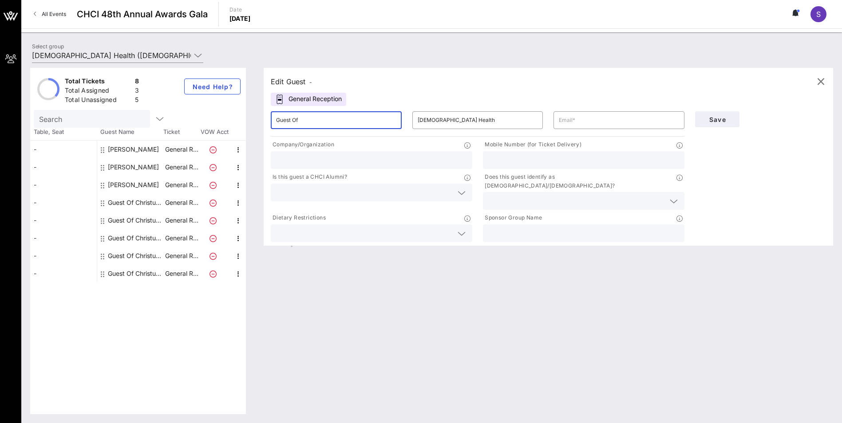
drag, startPoint x: 336, startPoint y: 120, endPoint x: 231, endPoint y: 126, distance: 105.4
click at [231, 126] on div "Total Tickets 8 Total Assigned 3 Total Unassigned 5 Need Help? Search Table, Se…" at bounding box center [431, 241] width 803 height 347
paste input "[PERSON_NAME]"
drag, startPoint x: 471, startPoint y: 119, endPoint x: 368, endPoint y: 119, distance: 103.4
click at [368, 119] on div "​ [PERSON_NAME] ​ Christus Health ​" at bounding box center [477, 120] width 424 height 28
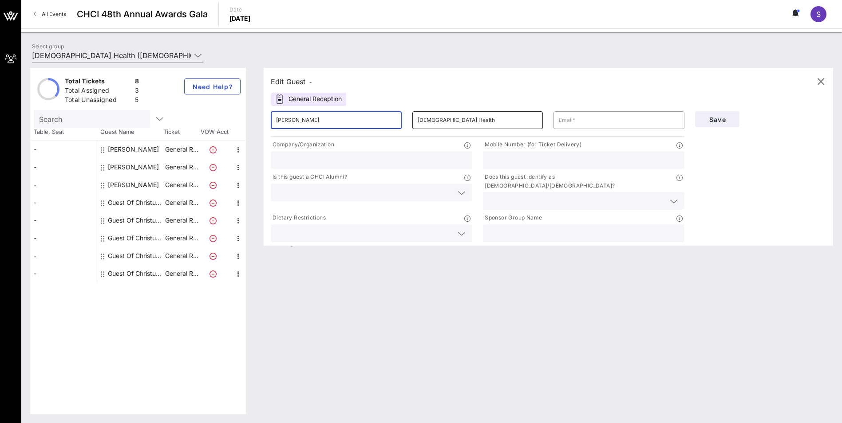
type input "[PERSON_NAME]"
drag, startPoint x: 462, startPoint y: 117, endPoint x: 399, endPoint y: 119, distance: 62.6
click at [399, 119] on div "​ [PERSON_NAME] ​ Christus Health ​" at bounding box center [477, 120] width 424 height 28
type input "[PERSON_NAME]"
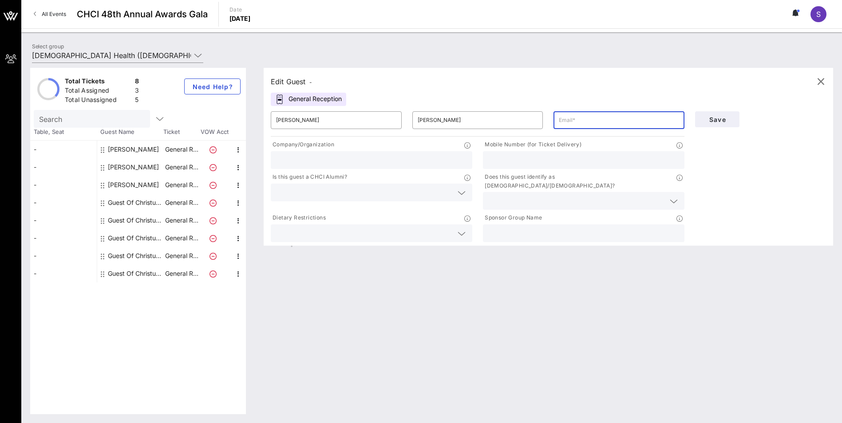
click at [590, 120] on input "text" at bounding box center [619, 120] width 120 height 14
click at [573, 119] on input "text" at bounding box center [619, 120] width 120 height 14
paste input "[PERSON_NAME][EMAIL_ADDRESS][PERSON_NAME][DOMAIN_NAME]"
type input "[PERSON_NAME][EMAIL_ADDRESS][PERSON_NAME][DOMAIN_NAME]"
click at [317, 155] on input "text" at bounding box center [371, 160] width 191 height 12
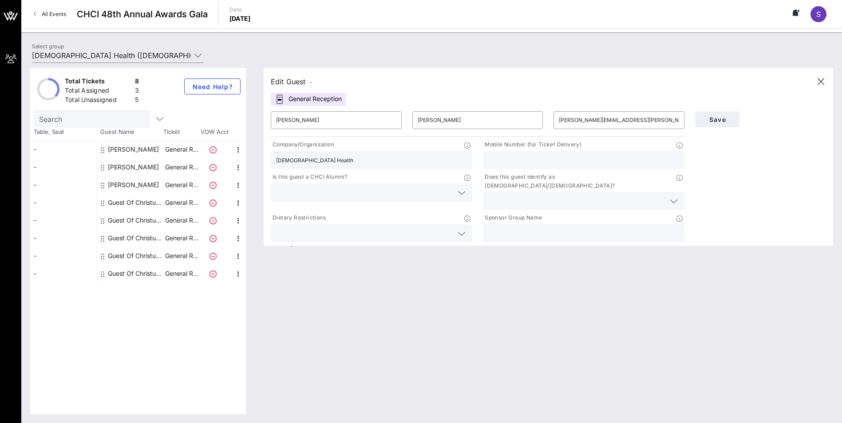
type input "[DEMOGRAPHIC_DATA] Health"
click at [564, 155] on input "text" at bounding box center [583, 160] width 191 height 12
paste input "[PHONE_NUMBER]"
type input "[PHONE_NUMBER]"
click at [431, 192] on input "text" at bounding box center [364, 193] width 177 height 12
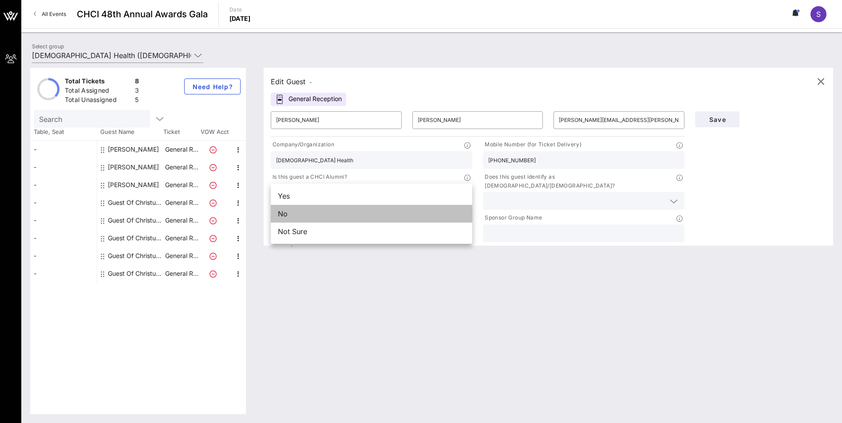
click at [332, 217] on div "No" at bounding box center [372, 214] width 202 height 18
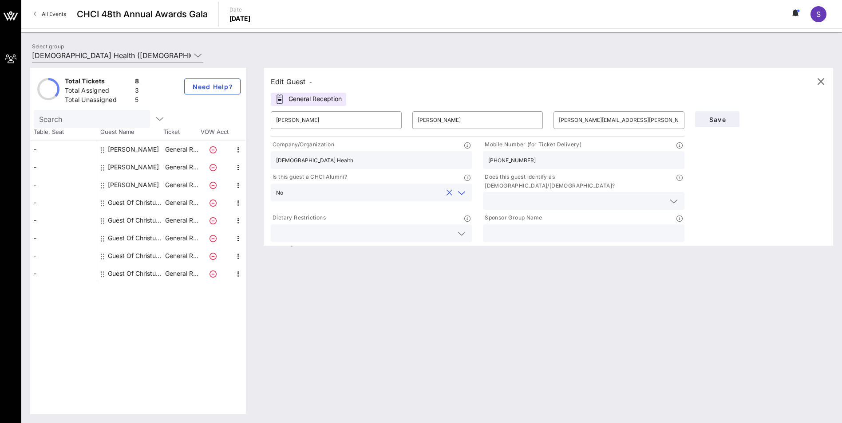
click at [674, 196] on icon at bounding box center [674, 201] width 8 height 11
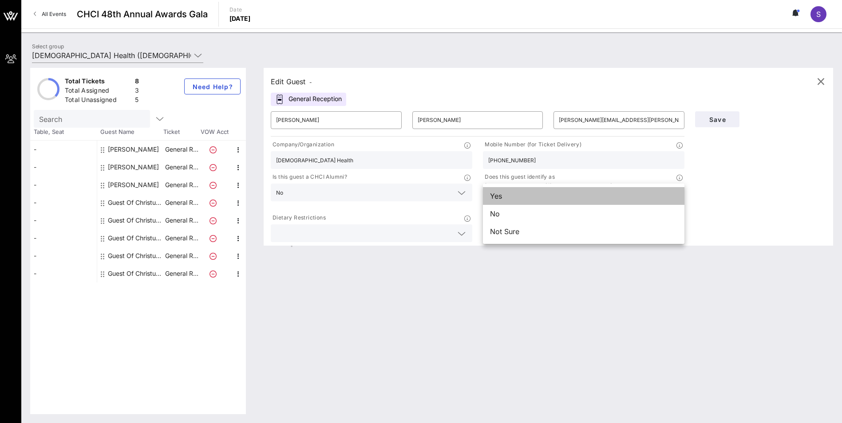
click at [525, 198] on div "Yes" at bounding box center [584, 196] width 202 height 18
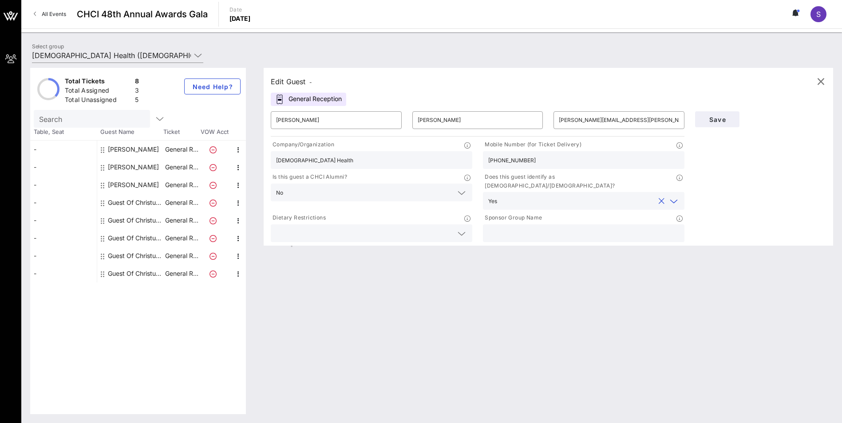
click at [570, 228] on input "text" at bounding box center [583, 234] width 191 height 12
drag, startPoint x: 341, startPoint y: 162, endPoint x: 267, endPoint y: 173, distance: 74.5
click at [267, 173] on div "Company/Organization CHRISTUS Health Mobile Number (for Ticket Delivery) [PHONE…" at bounding box center [477, 191] width 424 height 106
click at [595, 228] on input "text" at bounding box center [583, 234] width 191 height 12
paste input "[DEMOGRAPHIC_DATA] Health"
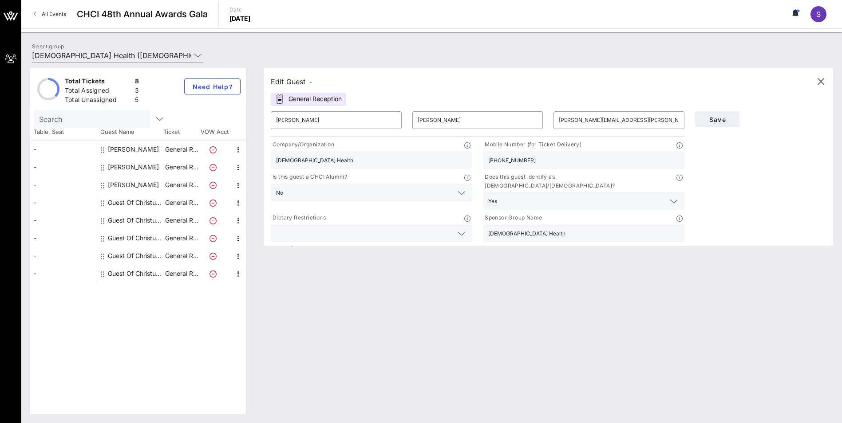
type input "[DEMOGRAPHIC_DATA] Health"
drag, startPoint x: 332, startPoint y: 163, endPoint x: 305, endPoint y: 165, distance: 27.6
click at [305, 165] on input "[DEMOGRAPHIC_DATA] Health" at bounding box center [371, 160] width 191 height 12
drag, startPoint x: 272, startPoint y: 160, endPoint x: 342, endPoint y: 159, distance: 69.7
click at [342, 159] on div "[DEMOGRAPHIC_DATA]" at bounding box center [372, 160] width 202 height 18
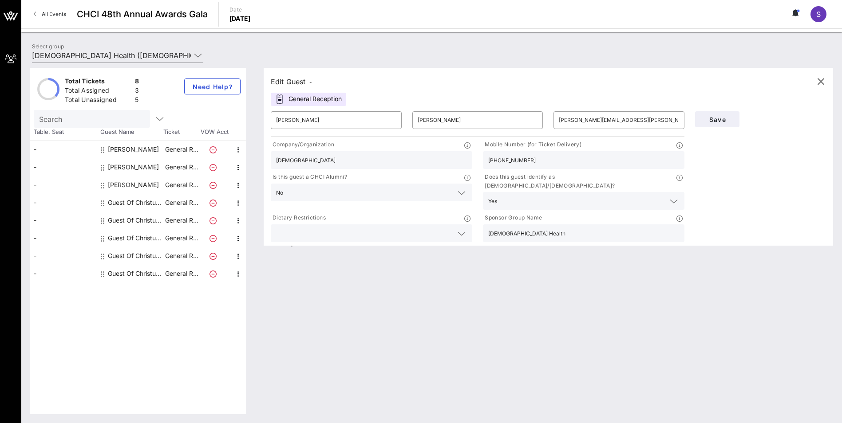
drag, startPoint x: 314, startPoint y: 160, endPoint x: 259, endPoint y: 158, distance: 55.5
click at [259, 158] on div "Edit Guest - General Reception ​ [PERSON_NAME] ​ [PERSON_NAME] ​ [PERSON_NAME][…" at bounding box center [544, 241] width 578 height 347
paste input "[GEOGRAPHIC_DATA][PERSON_NAME]- [GEOGRAPHIC_DATA]"
drag, startPoint x: 357, startPoint y: 161, endPoint x: 395, endPoint y: 162, distance: 37.3
click at [395, 162] on input "CHRISTUS [GEOGRAPHIC_DATA][PERSON_NAME]- [GEOGRAPHIC_DATA]" at bounding box center [371, 160] width 191 height 12
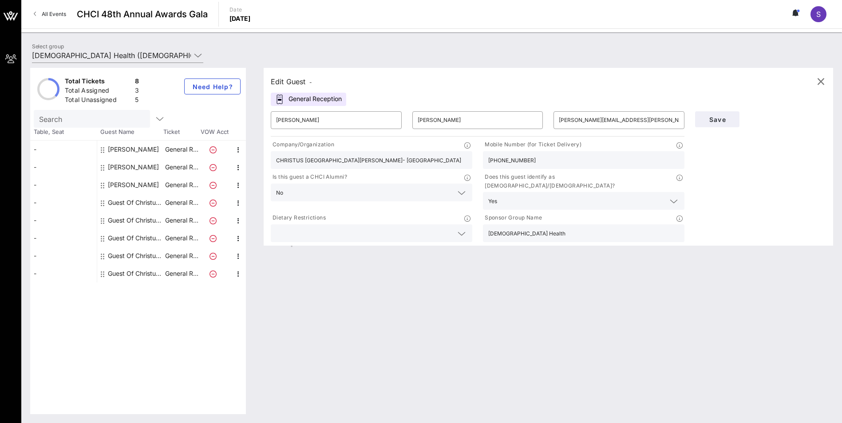
click at [407, 160] on input "CHRISTUS [GEOGRAPHIC_DATA][PERSON_NAME]- [GEOGRAPHIC_DATA]" at bounding box center [371, 160] width 191 height 12
drag, startPoint x: 392, startPoint y: 161, endPoint x: 356, endPoint y: 162, distance: 36.4
click at [356, 162] on input "CHRISTUS [GEOGRAPHIC_DATA][PERSON_NAME]- [GEOGRAPHIC_DATA]" at bounding box center [371, 160] width 191 height 12
type input "CHRISTUS [GEOGRAPHIC_DATA][PERSON_NAME]"
drag, startPoint x: 365, startPoint y: 286, endPoint x: 361, endPoint y: 281, distance: 6.0
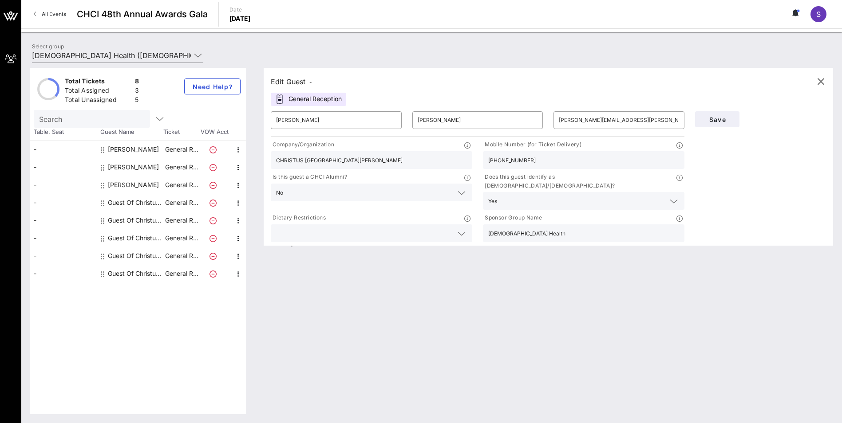
click at [364, 286] on div "Edit Guest - General Reception ​ [PERSON_NAME] ​ [PERSON_NAME] ​ [PERSON_NAME][…" at bounding box center [544, 241] width 578 height 347
click at [296, 122] on input "[PERSON_NAME]" at bounding box center [336, 120] width 120 height 14
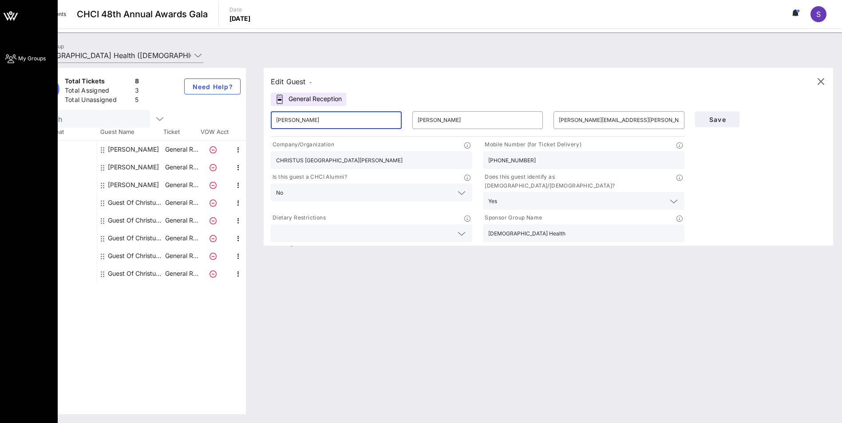
type input "[PERSON_NAME]"
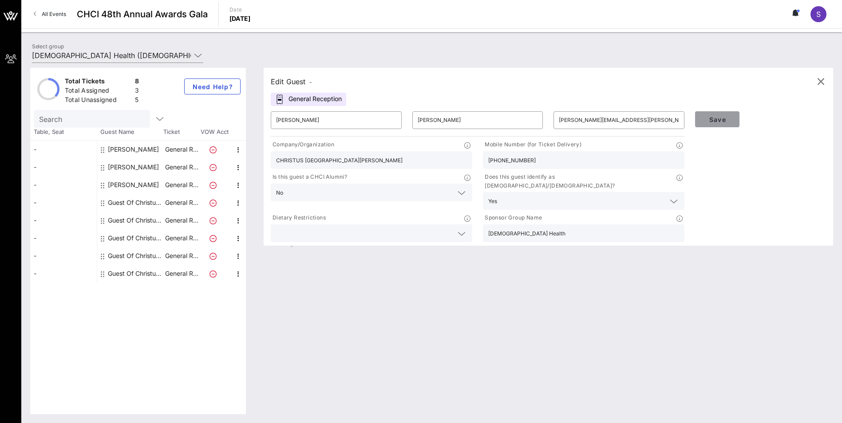
click at [726, 117] on span "Save" at bounding box center [717, 120] width 30 height 8
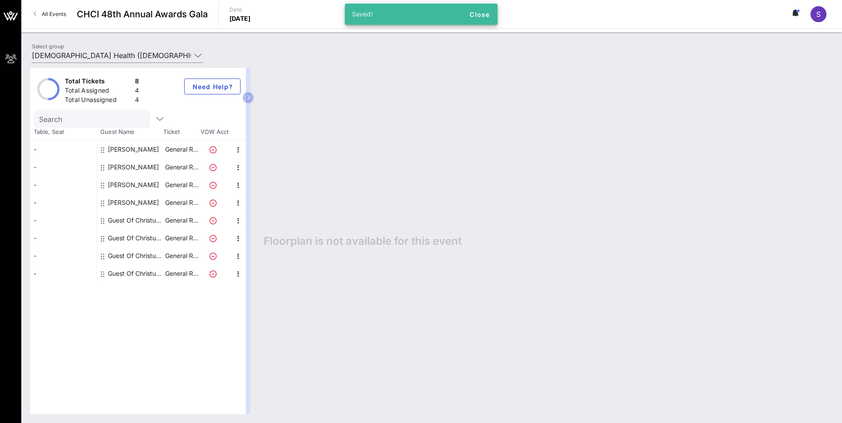
click at [118, 219] on div "Guest Of Christus Health" at bounding box center [136, 221] width 56 height 18
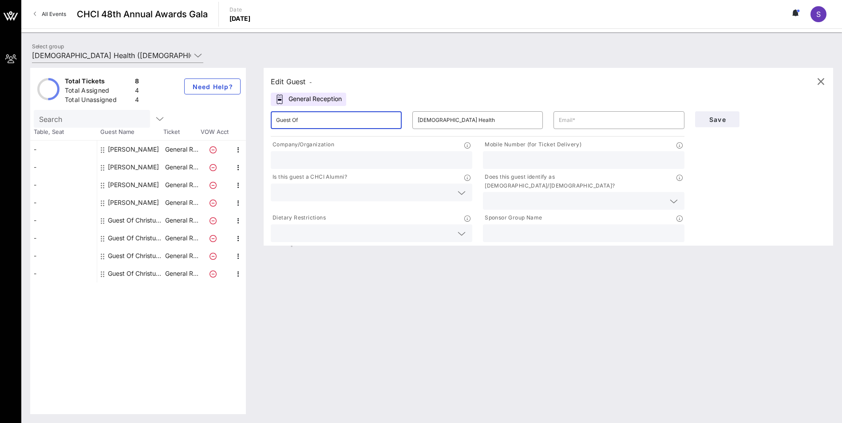
drag, startPoint x: 325, startPoint y: 117, endPoint x: 259, endPoint y: 119, distance: 66.2
click at [259, 119] on div "Edit Guest - General Reception ​ Guest Of ​ Christus Health ​ Company/Organizat…" at bounding box center [544, 241] width 578 height 347
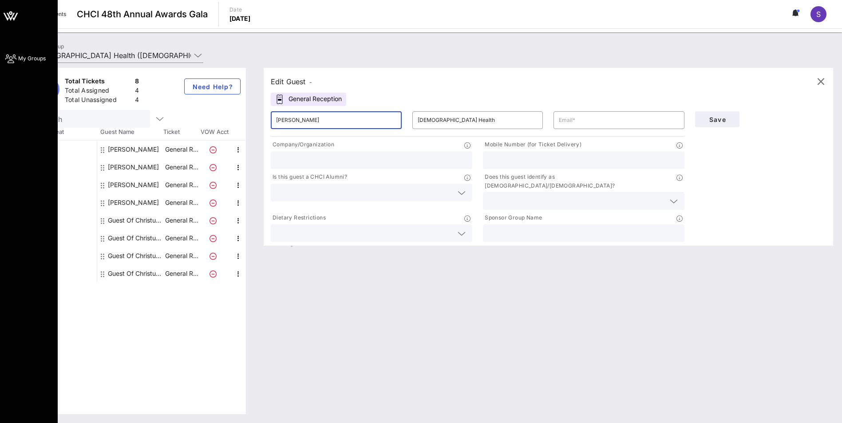
type input "[PERSON_NAME]"
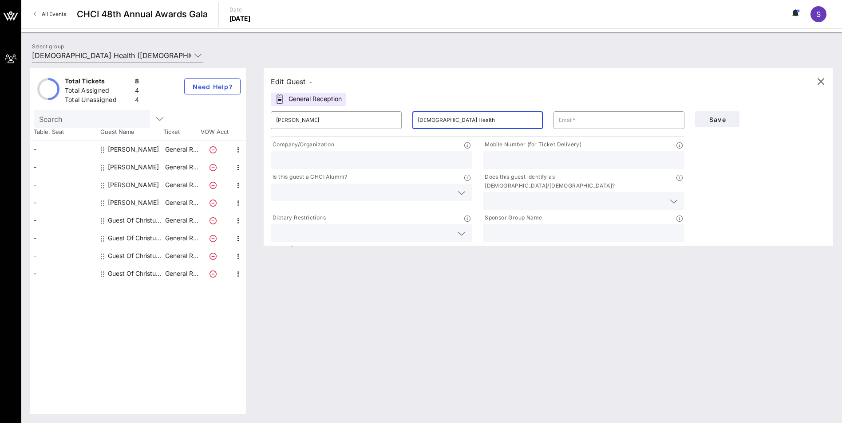
drag, startPoint x: 486, startPoint y: 123, endPoint x: 409, endPoint y: 118, distance: 77.0
click at [411, 119] on div "​ Christus Health" at bounding box center [478, 120] width 142 height 28
paste input "[PERSON_NAME]"
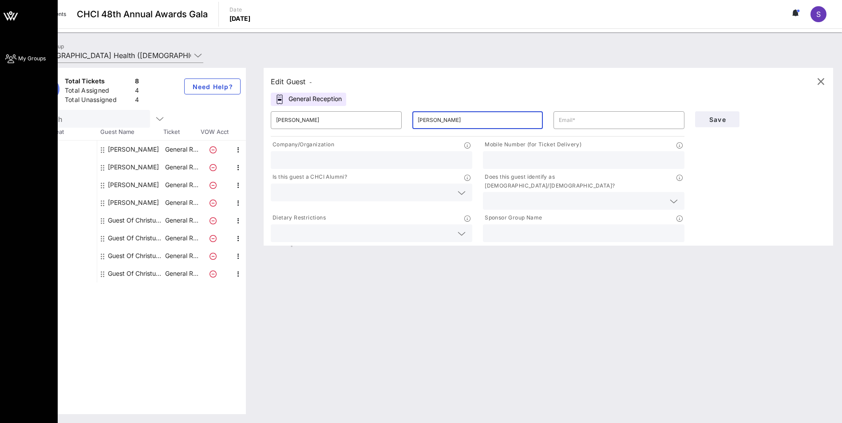
type input "[PERSON_NAME]"
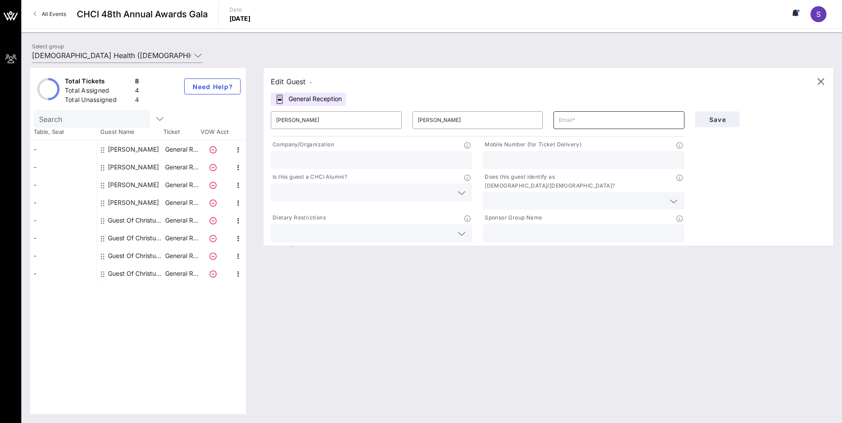
click at [571, 119] on input "text" at bounding box center [619, 120] width 120 height 14
paste input "[EMAIL_ADDRESS][PERSON_NAME][DOMAIN_NAME]"
type input "[EMAIL_ADDRESS][PERSON_NAME][DOMAIN_NAME]"
click at [319, 163] on input "text" at bounding box center [371, 160] width 191 height 12
drag, startPoint x: 330, startPoint y: 164, endPoint x: 261, endPoint y: 172, distance: 69.3
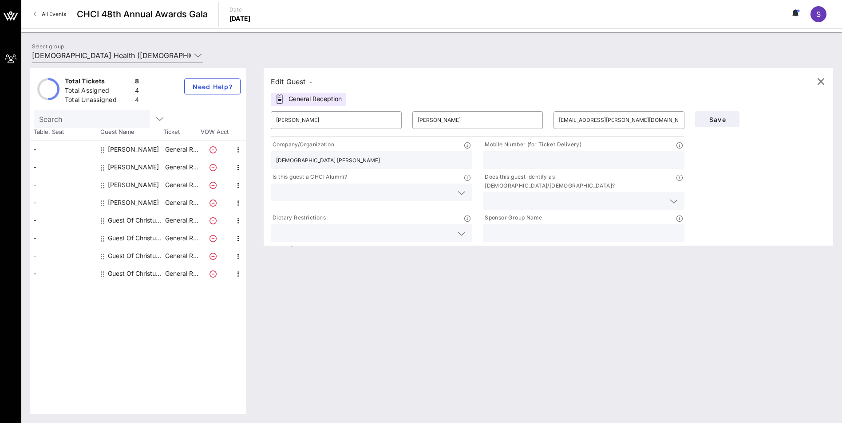
click at [261, 172] on div "Edit Guest - General Reception ​ [PERSON_NAME] ​ [PERSON_NAME] ​ [EMAIL_ADDRESS…" at bounding box center [544, 241] width 578 height 347
click at [337, 162] on input "[DEMOGRAPHIC_DATA] [PERSON_NAME]" at bounding box center [371, 160] width 191 height 12
type input "CHRISTUS [PERSON_NAME] Health System"
click at [510, 155] on input "text" at bounding box center [583, 160] width 191 height 12
click at [510, 158] on input "text" at bounding box center [583, 160] width 191 height 12
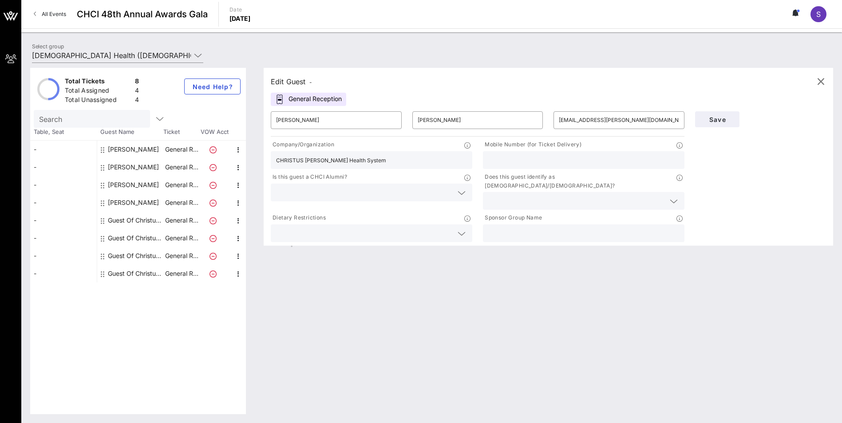
paste input "[PHONE_NUMBER]"
type input "[PHONE_NUMBER]"
click at [436, 192] on input "text" at bounding box center [364, 193] width 177 height 12
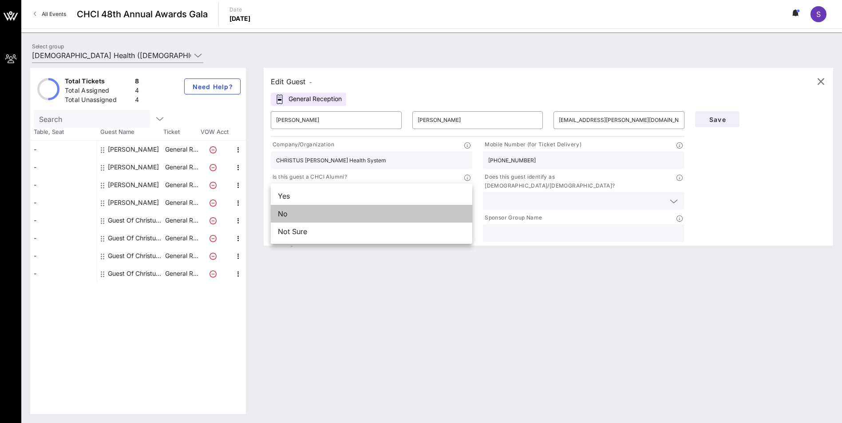
click at [380, 216] on div "No" at bounding box center [372, 214] width 202 height 18
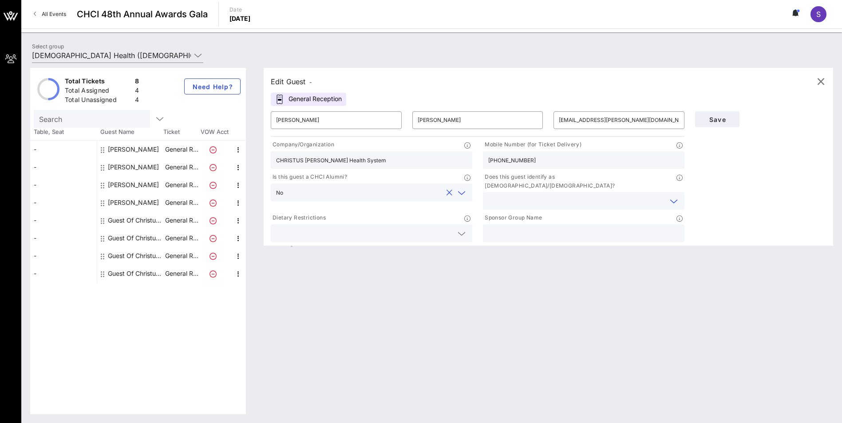
click at [523, 195] on input "text" at bounding box center [576, 201] width 177 height 12
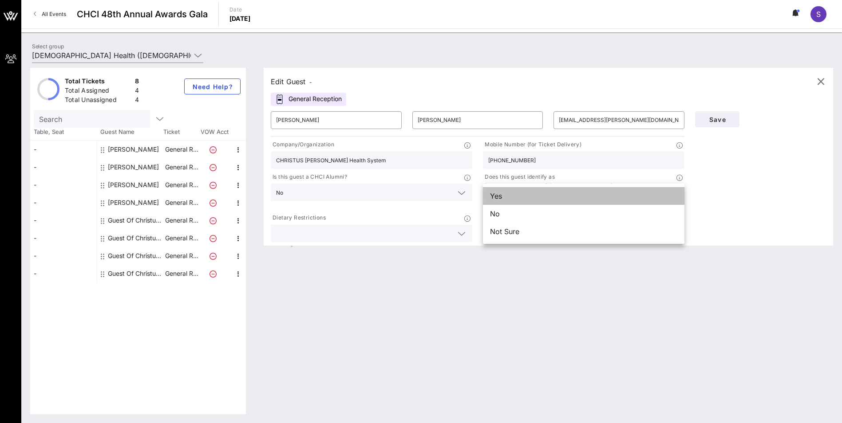
click at [499, 194] on div "Yes" at bounding box center [584, 196] width 202 height 18
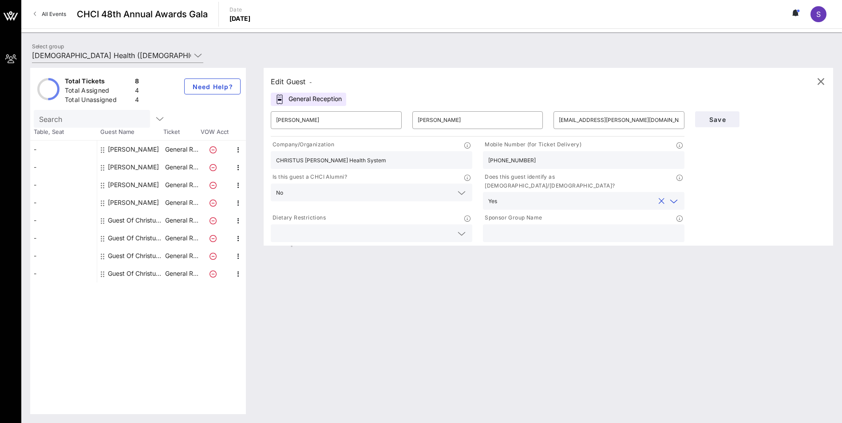
click at [518, 228] on input "text" at bounding box center [583, 234] width 191 height 12
type input "[DEMOGRAPHIC_DATA] Health"
click at [709, 118] on span "Save" at bounding box center [717, 120] width 30 height 8
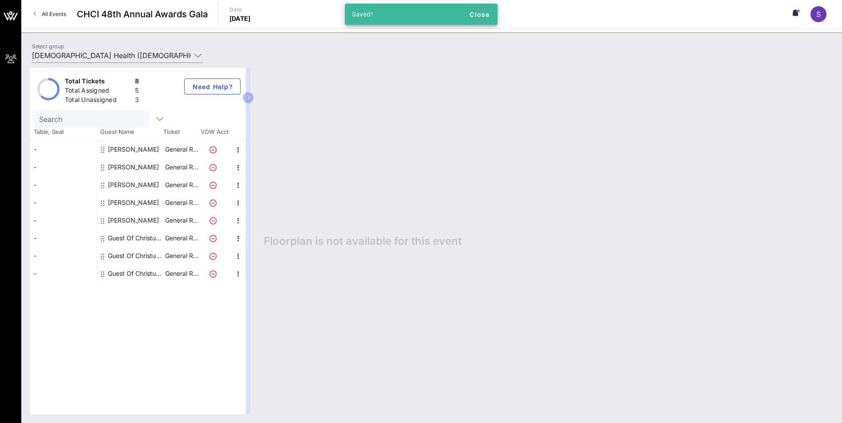
click at [124, 237] on div "Guest Of Christus Health" at bounding box center [136, 238] width 56 height 18
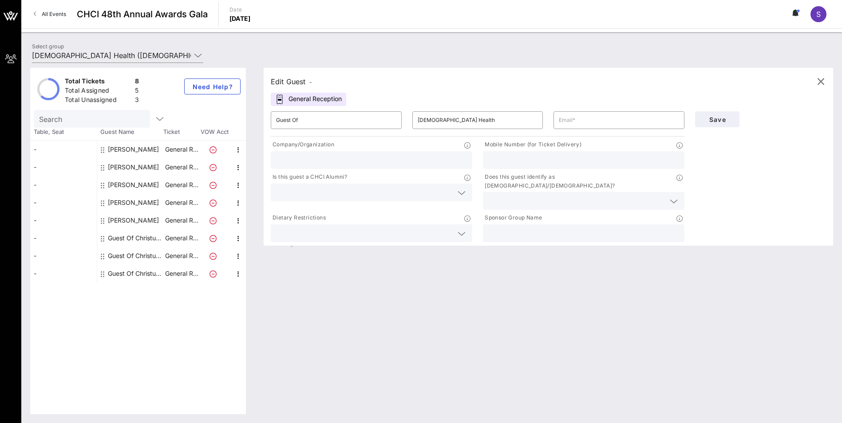
click at [121, 150] on div "[PERSON_NAME]" at bounding box center [133, 150] width 51 height 18
type input "[PERSON_NAME]"
type input "[PERSON_NAME][EMAIL_ADDRESS][PERSON_NAME][DOMAIN_NAME]"
type input "CHRISTUS [GEOGRAPHIC_DATA][PERSON_NAME]"
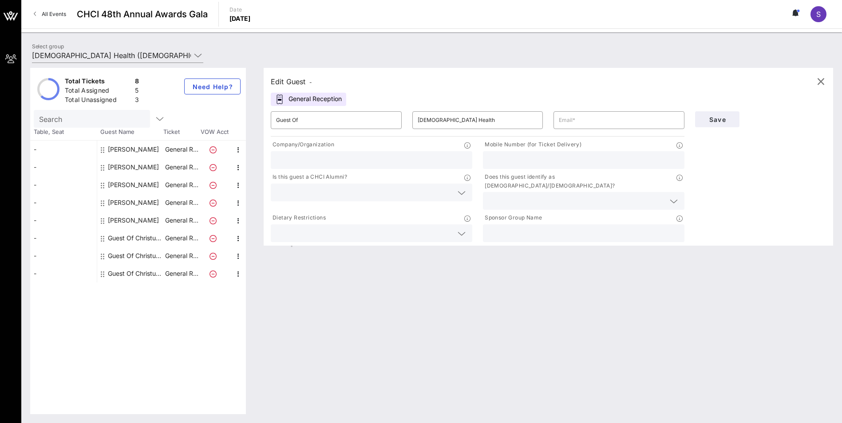
type input "[PHONE_NUMBER]"
type input "[DEMOGRAPHIC_DATA] Health"
click at [120, 233] on div "Guest Of Christus Health" at bounding box center [136, 238] width 56 height 18
type input "Guest Of"
type input "[DEMOGRAPHIC_DATA] Health"
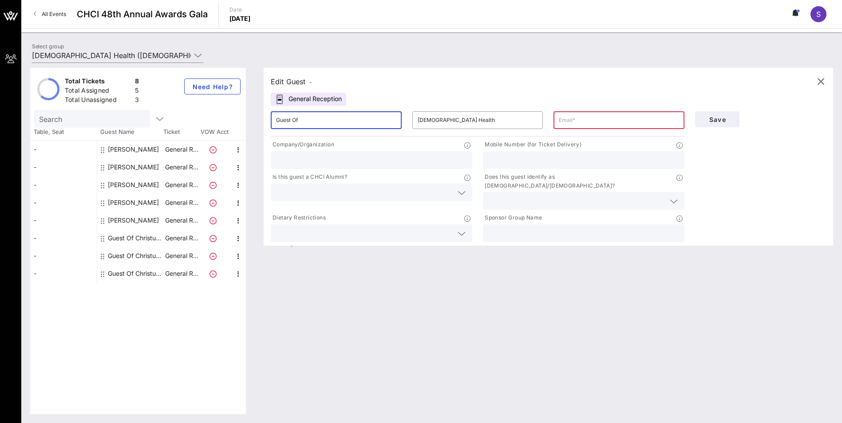
drag, startPoint x: 323, startPoint y: 117, endPoint x: 254, endPoint y: 120, distance: 69.3
click at [254, 120] on div "Total Tickets 8 Total Assigned 5 Total Unassigned 3 Need Help? Search Table, Se…" at bounding box center [431, 241] width 803 height 347
drag, startPoint x: 476, startPoint y: 117, endPoint x: 395, endPoint y: 119, distance: 80.8
click at [399, 123] on div "​ Ben ​ Christus Health ​" at bounding box center [477, 120] width 424 height 28
drag, startPoint x: 313, startPoint y: 116, endPoint x: 285, endPoint y: 120, distance: 28.8
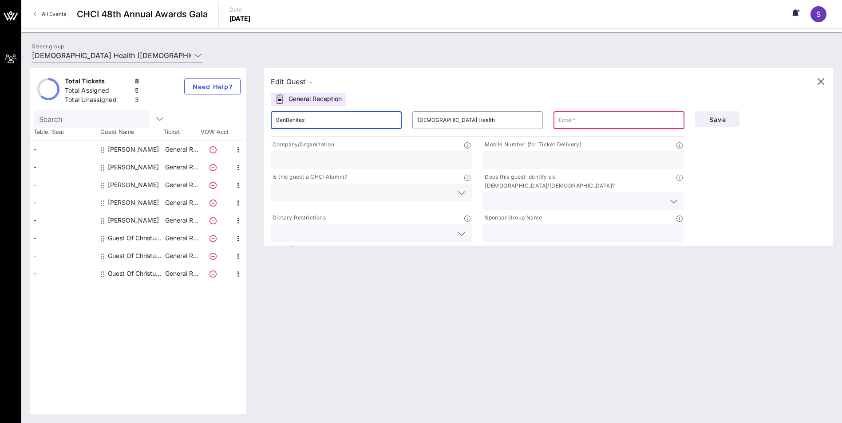
click at [285, 120] on input "BenBenitez" at bounding box center [336, 120] width 120 height 14
type input "Ben"
click at [465, 125] on input "[DEMOGRAPHIC_DATA] Health" at bounding box center [478, 120] width 120 height 14
drag, startPoint x: 463, startPoint y: 120, endPoint x: 409, endPoint y: 118, distance: 54.6
click at [409, 118] on div "​ Christus Health" at bounding box center [478, 120] width 142 height 28
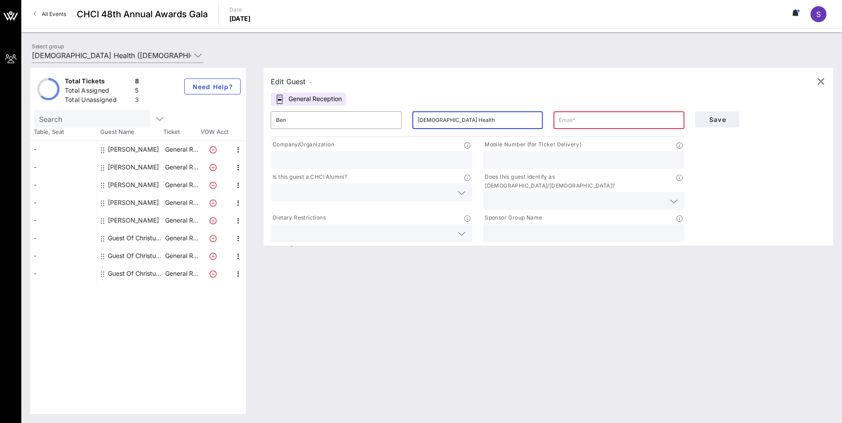
paste input "[PERSON_NAME]"
type input "[PERSON_NAME]"
click at [592, 118] on input "text" at bounding box center [619, 120] width 120 height 14
click at [607, 116] on input "text" at bounding box center [619, 120] width 120 height 14
paste input "[EMAIL_ADDRESS][PERSON_NAME][DOMAIN_NAME]"
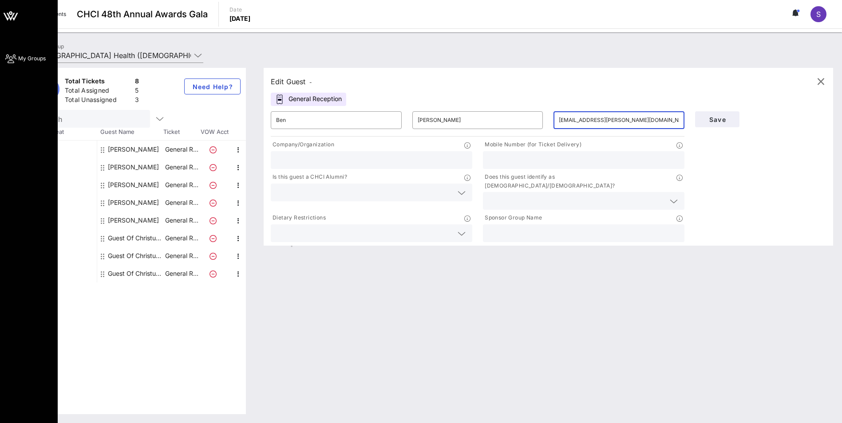
type input "[EMAIL_ADDRESS][PERSON_NAME][DOMAIN_NAME]"
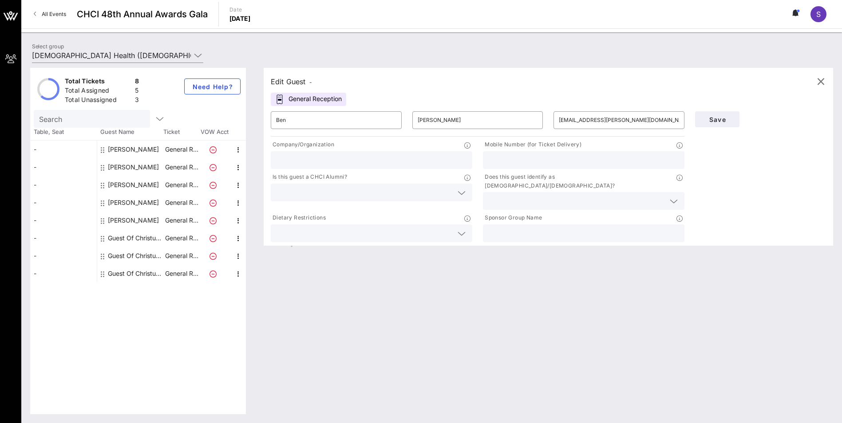
click at [350, 161] on input "text" at bounding box center [371, 160] width 191 height 12
paste input "23101:[GEOGRAPHIC_DATA]"
drag, startPoint x: 321, startPoint y: 160, endPoint x: 238, endPoint y: 169, distance: 83.5
click at [238, 169] on div "Total Tickets 8 Total Assigned 5 Total Unassigned 3 Need Help? Search Table, Se…" at bounding box center [431, 241] width 803 height 347
drag, startPoint x: 293, startPoint y: 160, endPoint x: 265, endPoint y: 162, distance: 27.6
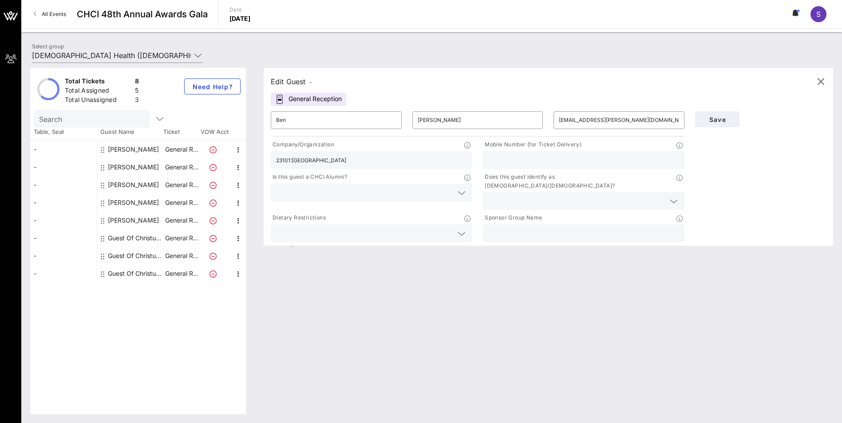
click at [265, 162] on div "Company/Organization 23101:[GEOGRAPHIC_DATA]" at bounding box center [371, 154] width 212 height 32
type input "[GEOGRAPHIC_DATA]"
click at [543, 166] on input "text" at bounding box center [583, 160] width 191 height 12
paste input "[PHONE_NUMBER]"
type input "[PHONE_NUMBER]"
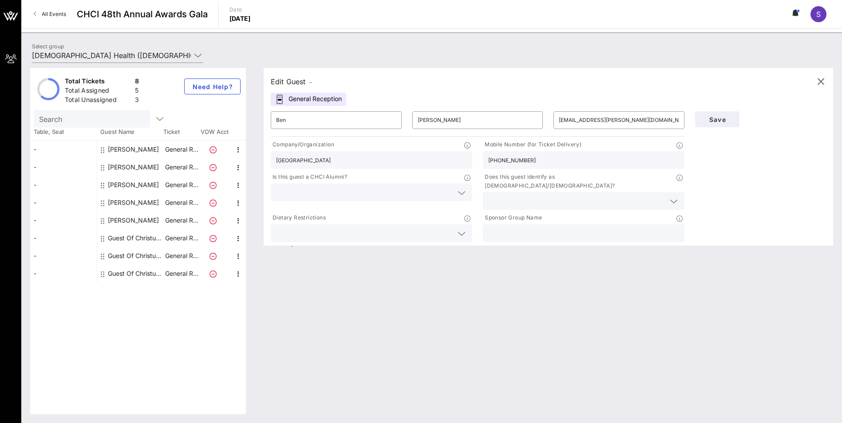
click at [459, 191] on icon at bounding box center [462, 193] width 8 height 11
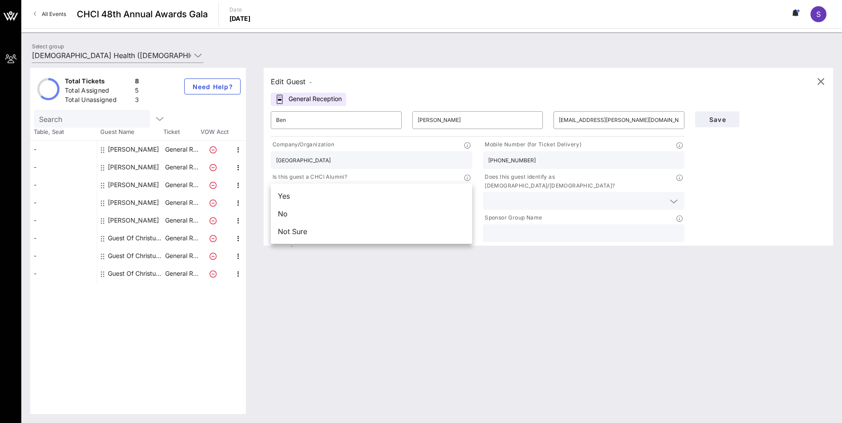
drag, startPoint x: 350, startPoint y: 217, endPoint x: 382, endPoint y: 217, distance: 32.4
click at [351, 217] on div "No" at bounding box center [372, 214] width 202 height 18
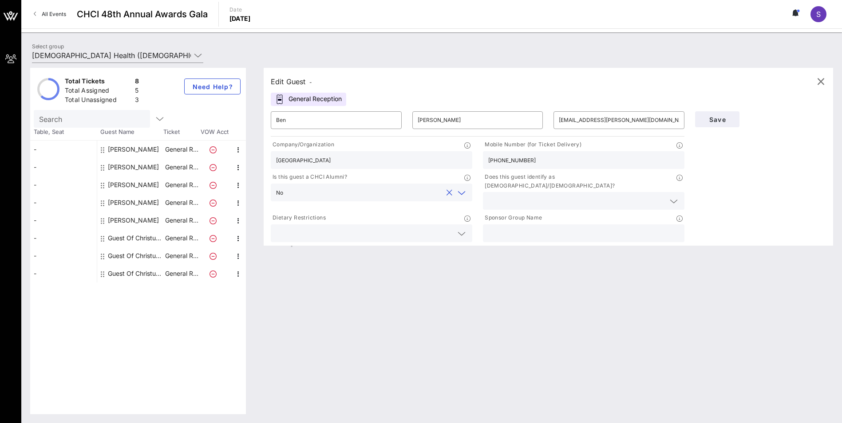
click at [622, 195] on input "text" at bounding box center [576, 201] width 177 height 12
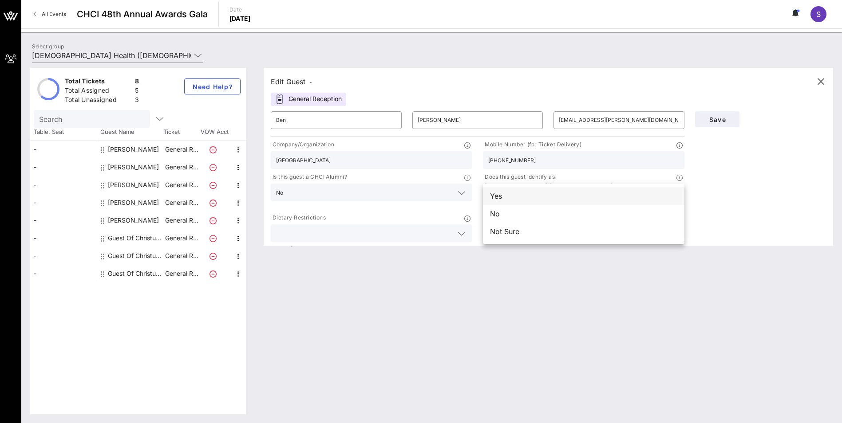
click at [518, 200] on div "Yes" at bounding box center [584, 196] width 202 height 18
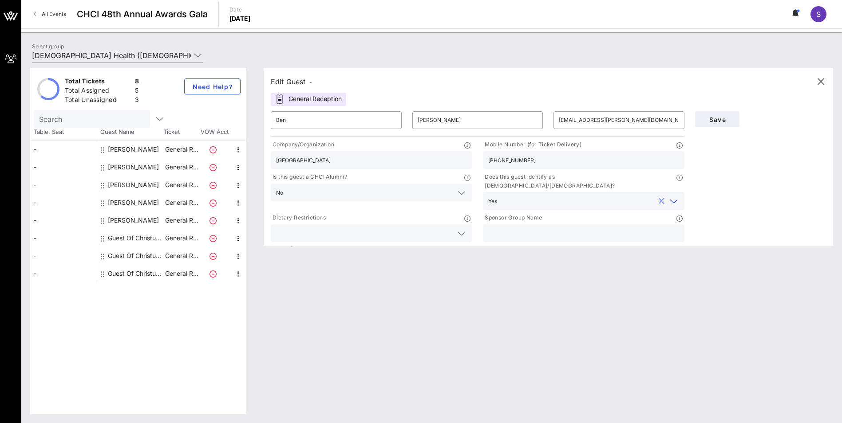
click at [489, 228] on input "text" at bounding box center [583, 234] width 191 height 12
type input "[DEMOGRAPHIC_DATA] Health"
click at [718, 118] on span "Save" at bounding box center [717, 120] width 30 height 8
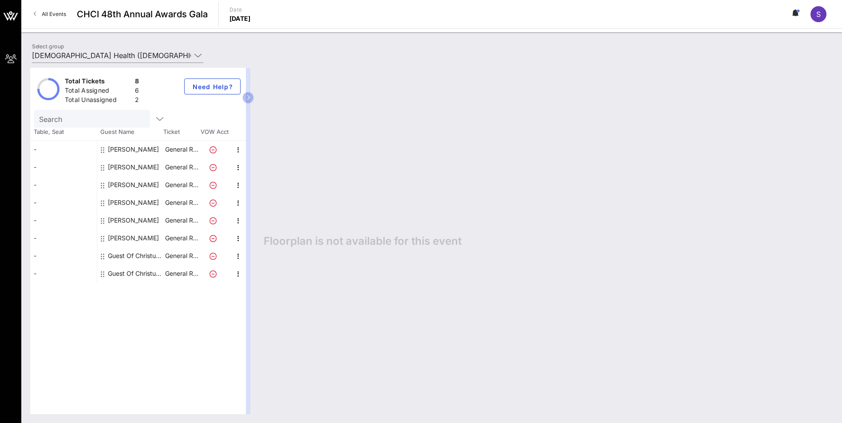
click at [127, 257] on div "Guest Of Christus Health" at bounding box center [136, 256] width 56 height 18
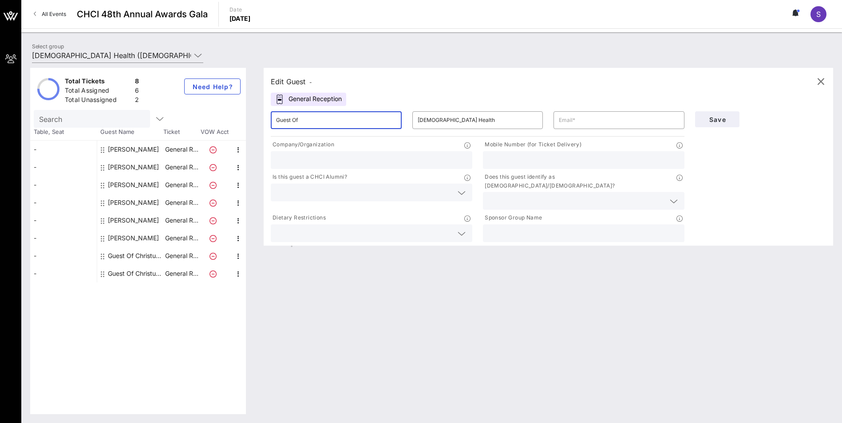
drag, startPoint x: 311, startPoint y: 123, endPoint x: 267, endPoint y: 117, distance: 43.9
click at [267, 117] on div "​ Guest Of" at bounding box center [336, 120] width 142 height 28
type input "[PERSON_NAME]"
drag, startPoint x: 456, startPoint y: 117, endPoint x: 416, endPoint y: 118, distance: 40.0
click at [416, 118] on div "​ Christus Health" at bounding box center [477, 120] width 131 height 18
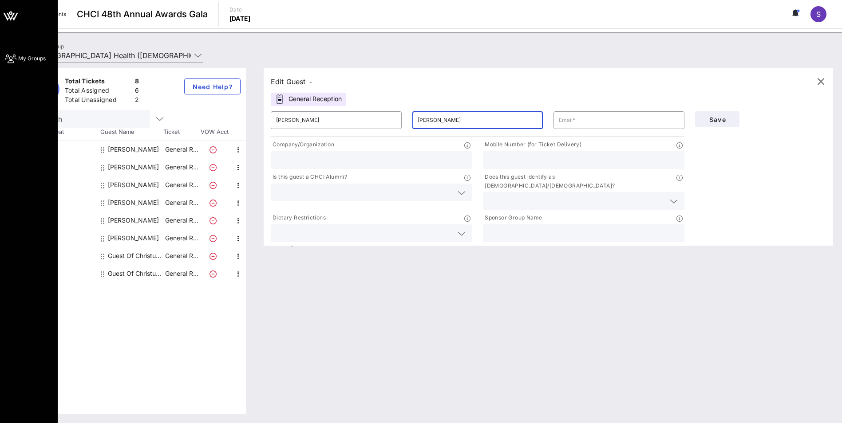
type input "[PERSON_NAME]"
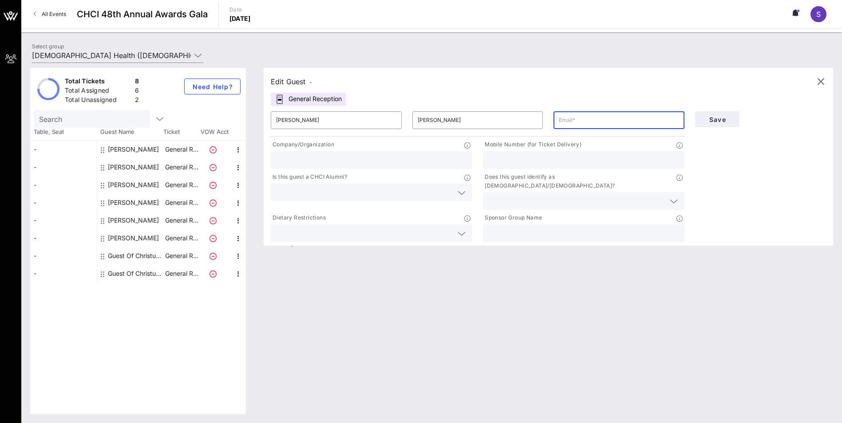
click at [585, 121] on input "text" at bounding box center [619, 120] width 120 height 14
paste input "[PERSON_NAME][EMAIL_ADDRESS][PERSON_NAME][DOMAIN_NAME]"
type input "[PERSON_NAME][EMAIL_ADDRESS][PERSON_NAME][DOMAIN_NAME]"
click at [371, 159] on input "text" at bounding box center [371, 160] width 191 height 12
click at [310, 160] on input "text" at bounding box center [371, 160] width 191 height 12
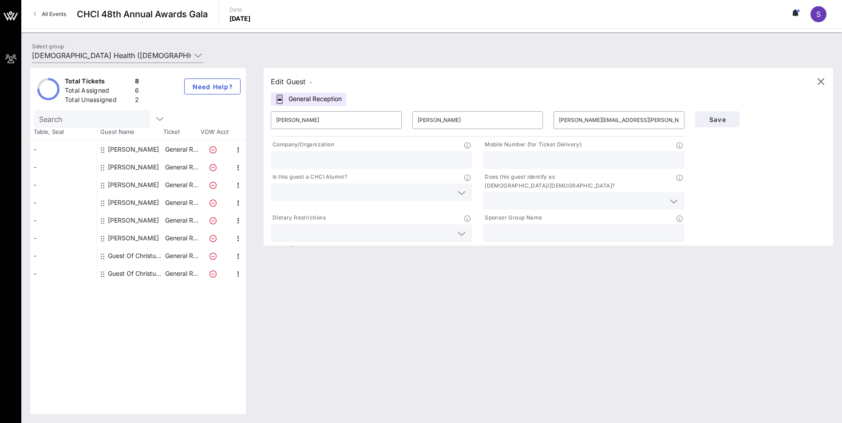
paste input "21104:[GEOGRAPHIC_DATA][PERSON_NAME]"
drag, startPoint x: 292, startPoint y: 161, endPoint x: 243, endPoint y: 171, distance: 49.8
click at [243, 171] on div "Total Tickets 8 Total Assigned 6 Total Unassigned 2 Need Help? Search Table, Se…" at bounding box center [431, 241] width 803 height 347
click at [382, 163] on input "CHRISTUS [PERSON_NAME][GEOGRAPHIC_DATA] Kleberg" at bounding box center [371, 160] width 191 height 12
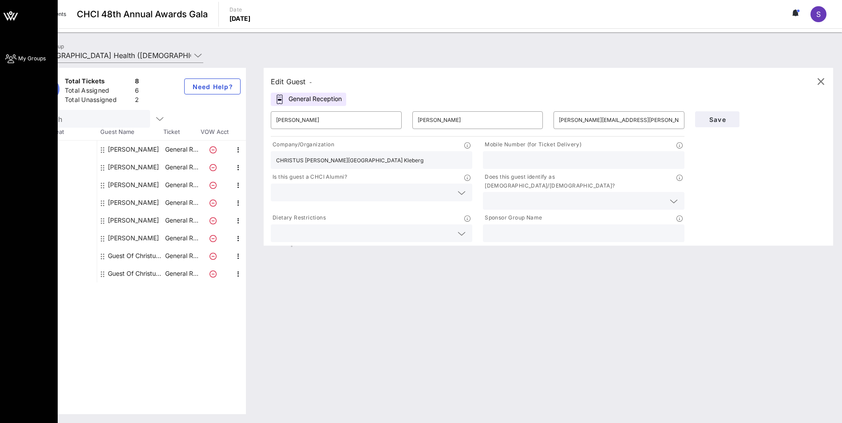
type input "CHRISTUS [PERSON_NAME][GEOGRAPHIC_DATA] Kleberg"
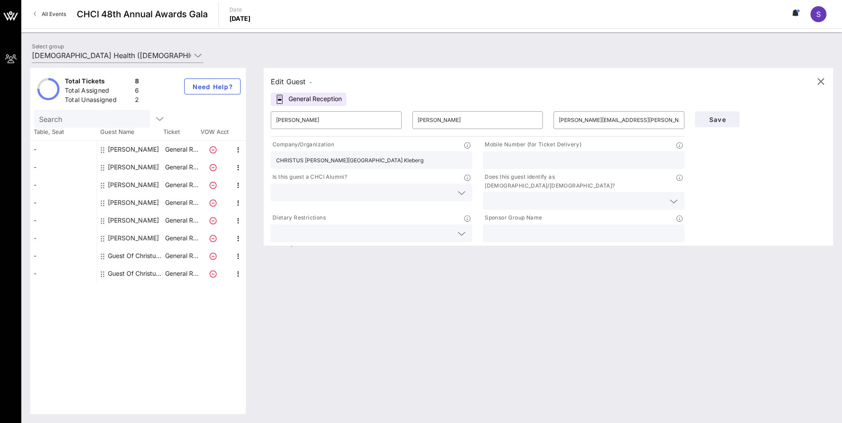
click at [463, 192] on icon at bounding box center [462, 193] width 8 height 11
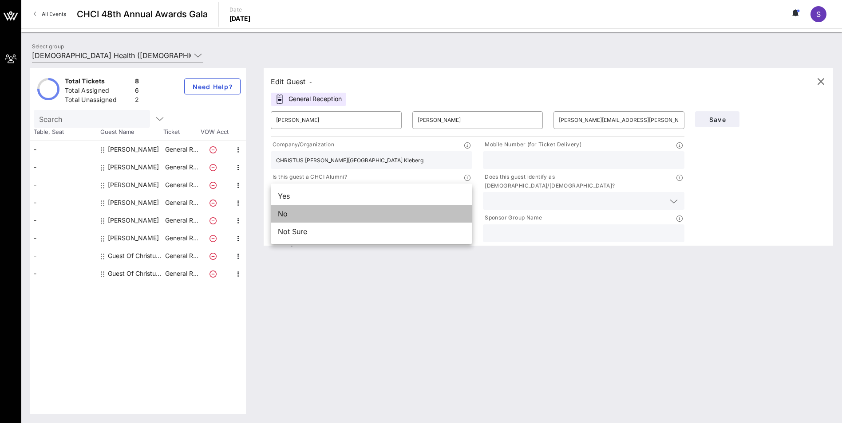
click at [375, 213] on div "No" at bounding box center [372, 214] width 202 height 18
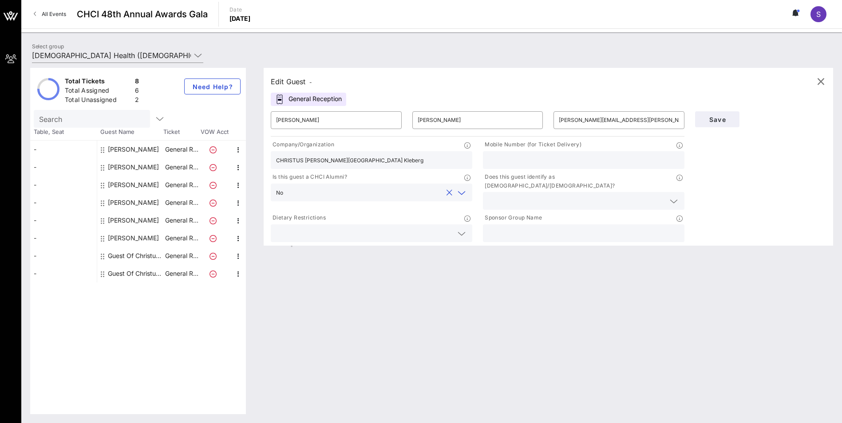
click at [514, 228] on input "text" at bounding box center [583, 234] width 191 height 12
type input "[DEMOGRAPHIC_DATA] Health"
click at [553, 195] on input "text" at bounding box center [576, 201] width 177 height 12
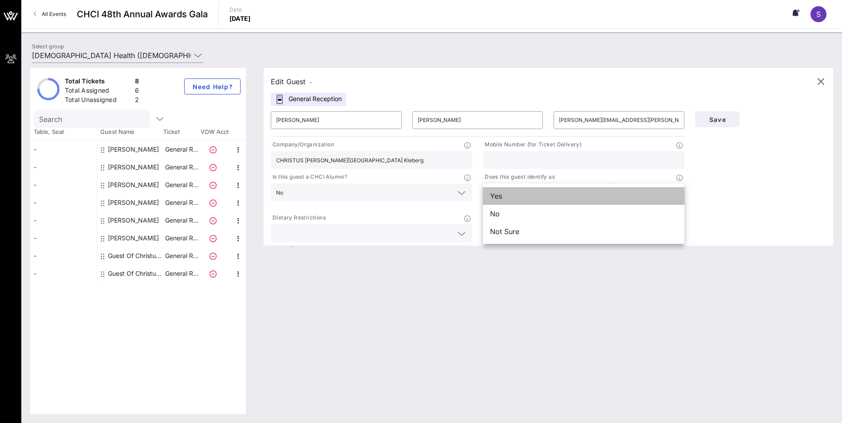
click at [529, 199] on div "Yes" at bounding box center [584, 196] width 202 height 18
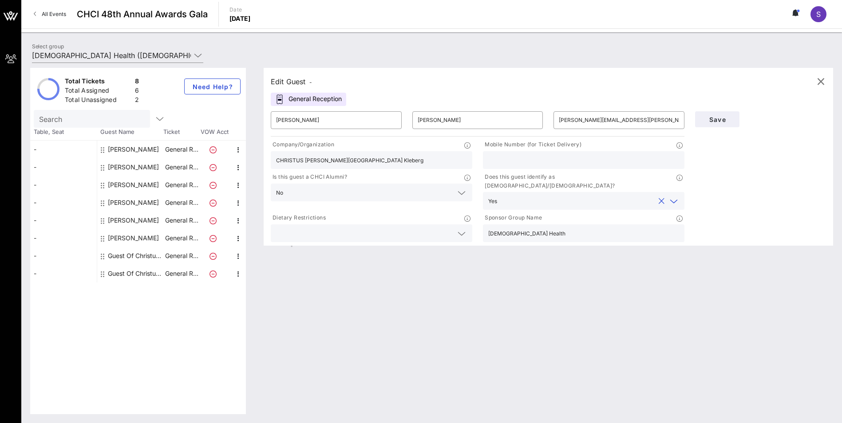
click at [672, 196] on icon at bounding box center [674, 201] width 8 height 11
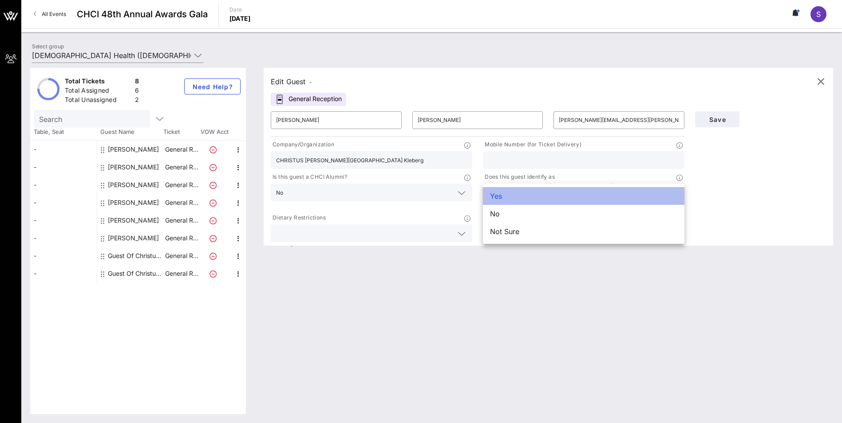
click at [512, 199] on div "Yes" at bounding box center [584, 196] width 202 height 18
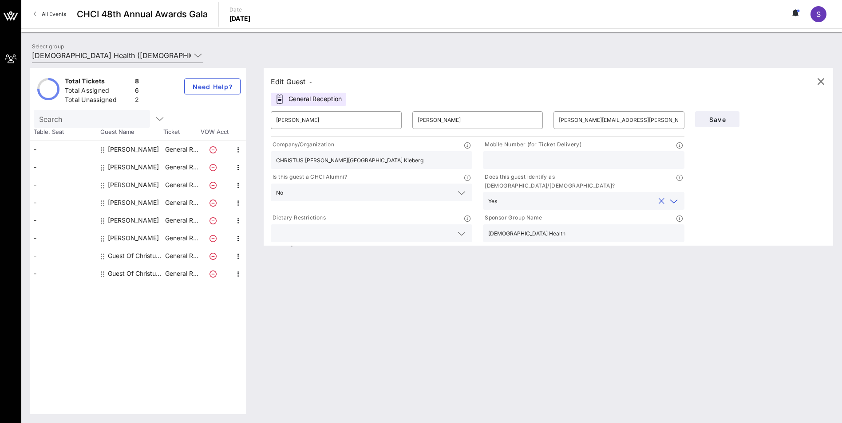
click at [546, 228] on input "[DEMOGRAPHIC_DATA] Health" at bounding box center [583, 234] width 191 height 12
click at [524, 164] on input "text" at bounding box center [583, 160] width 191 height 12
click at [573, 228] on input "[DEMOGRAPHIC_DATA] Health" at bounding box center [583, 234] width 191 height 12
click at [547, 152] on div at bounding box center [583, 160] width 191 height 18
click at [571, 161] on input "text" at bounding box center [583, 160] width 191 height 12
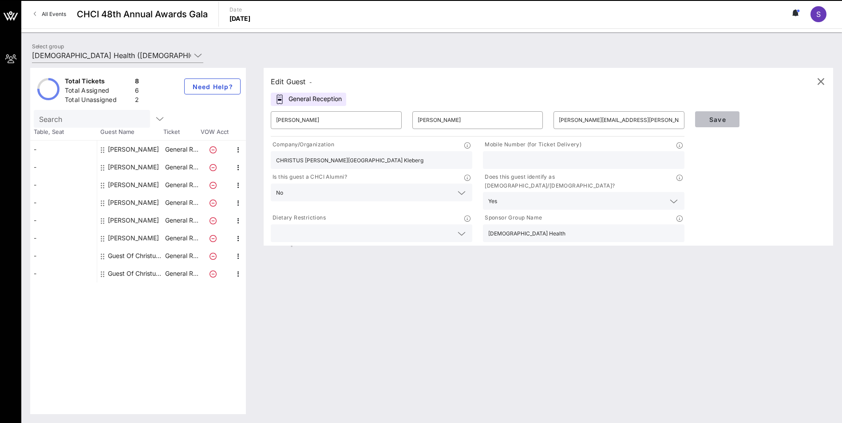
click at [718, 119] on span "Save" at bounding box center [717, 120] width 30 height 8
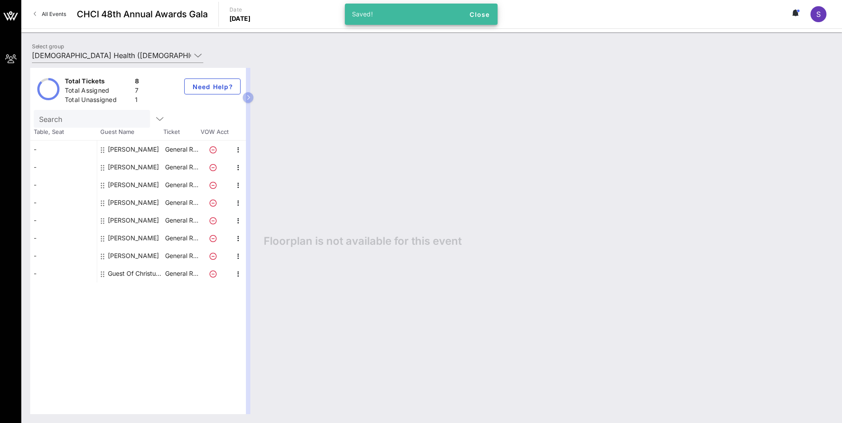
click at [123, 274] on div "Guest Of Christus Health" at bounding box center [136, 274] width 56 height 18
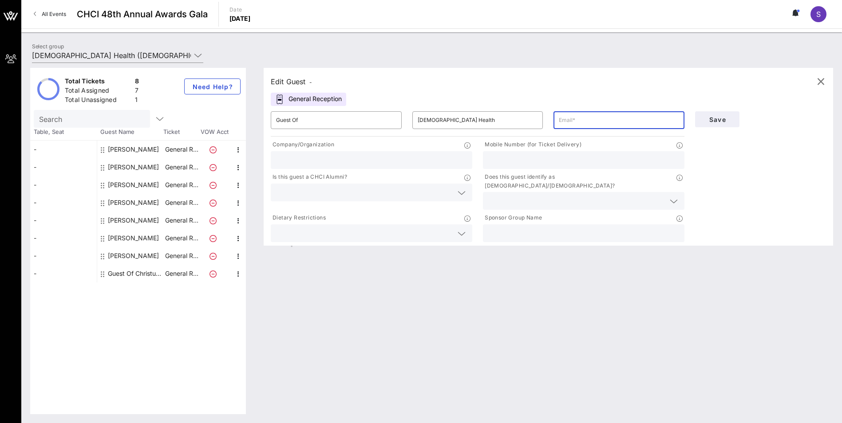
click at [575, 123] on input "text" at bounding box center [619, 120] width 120 height 14
paste input "[EMAIL_ADDRESS][DOMAIN_NAME]"
type input "[EMAIL_ADDRESS][DOMAIN_NAME]"
drag, startPoint x: 348, startPoint y: 120, endPoint x: 249, endPoint y: 123, distance: 98.6
click at [249, 123] on div "Total Tickets 8 Total Assigned 7 Total Unassigned 1 Need Help? Search Table, Se…" at bounding box center [431, 241] width 803 height 347
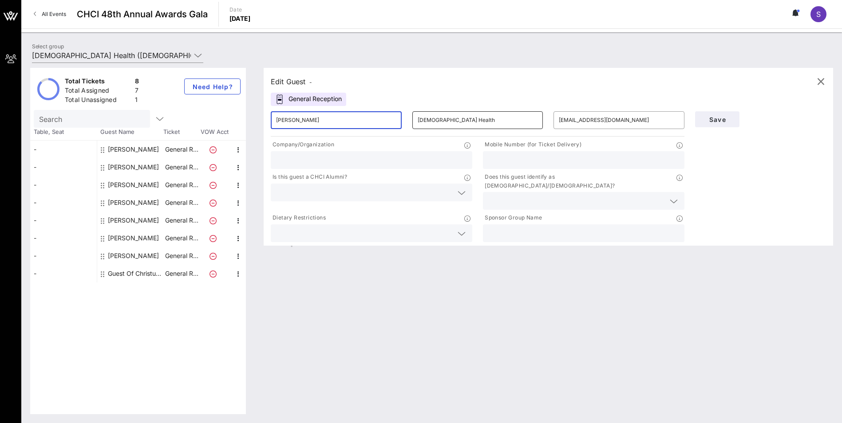
type input "[PERSON_NAME]"
click at [440, 123] on input "[DEMOGRAPHIC_DATA] Health" at bounding box center [478, 120] width 120 height 14
drag, startPoint x: 480, startPoint y: 117, endPoint x: 416, endPoint y: 124, distance: 64.8
click at [416, 124] on div "​ Christus Health" at bounding box center [477, 120] width 131 height 18
type input "Pichaida"
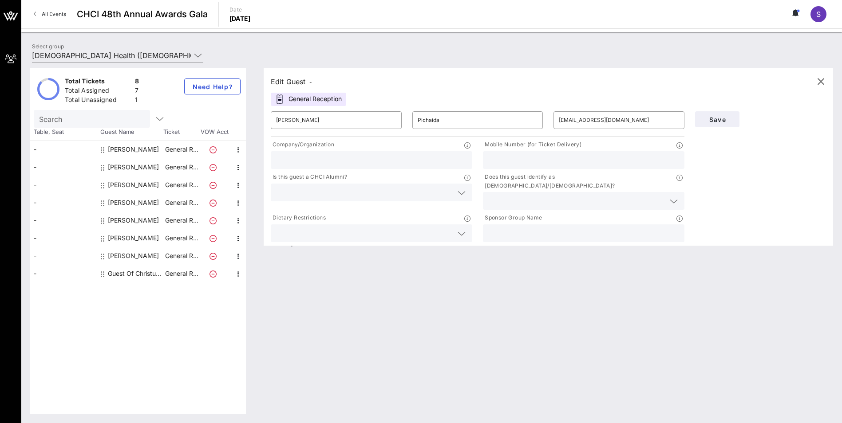
click at [311, 161] on input "text" at bounding box center [371, 160] width 191 height 12
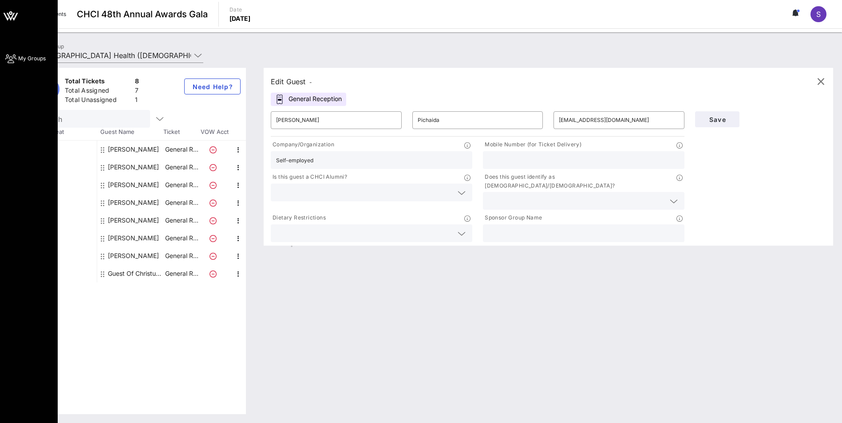
type input "Self-employed"
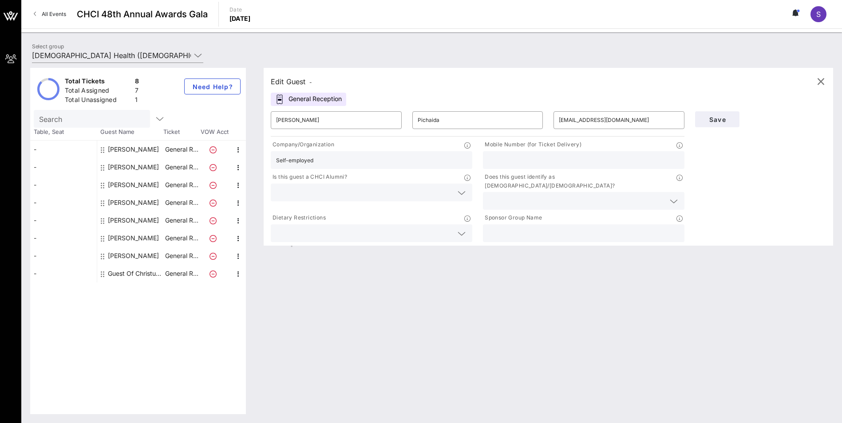
click at [548, 160] on input "text" at bounding box center [583, 160] width 191 height 12
click at [497, 160] on input "text" at bounding box center [583, 160] width 191 height 12
paste input "[PHONE_NUMBER]"
type input "[PHONE_NUMBER]"
click at [459, 194] on icon at bounding box center [462, 193] width 8 height 11
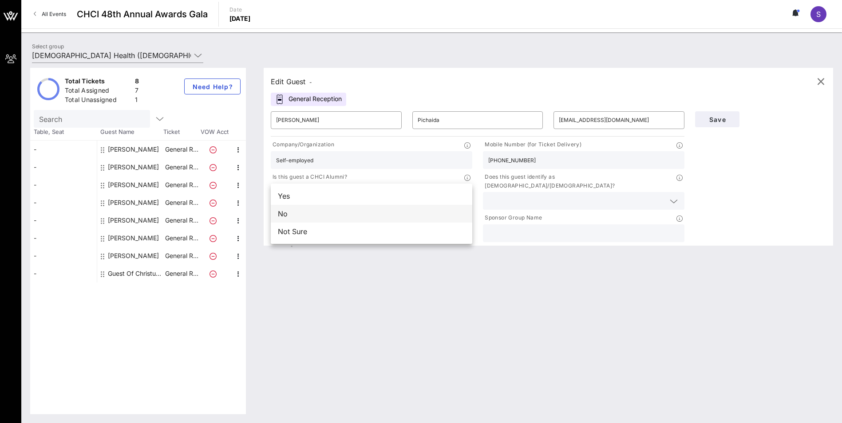
click at [357, 215] on div "No" at bounding box center [372, 214] width 202 height 18
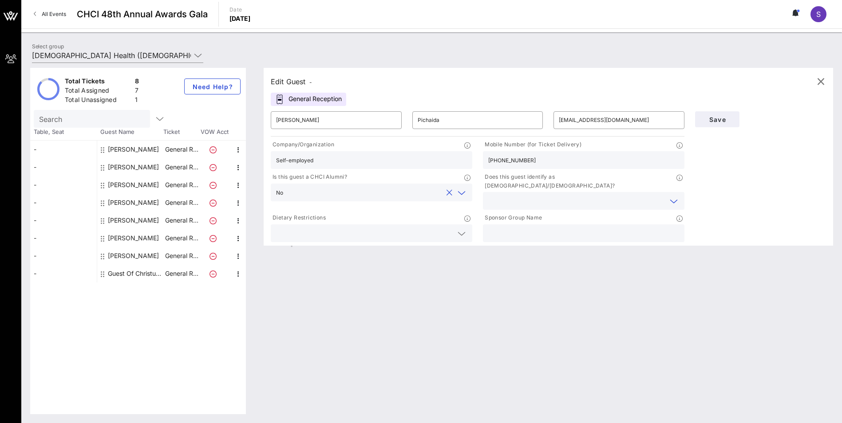
click at [535, 198] on input "text" at bounding box center [576, 201] width 177 height 12
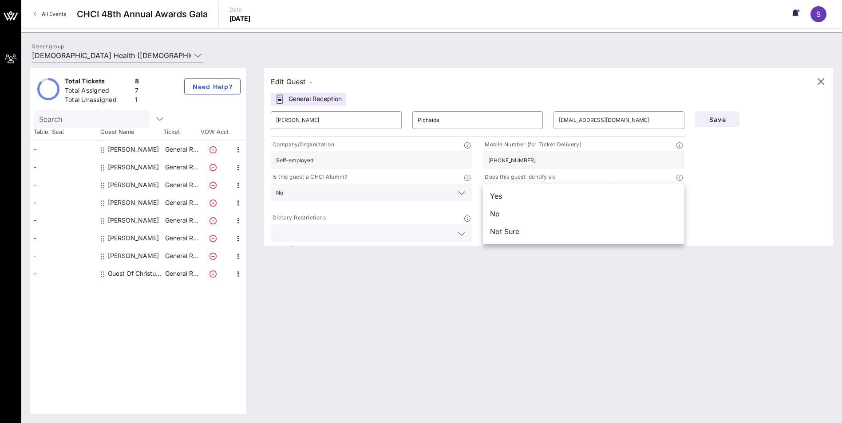
click at [725, 186] on div "Save" at bounding box center [761, 175] width 142 height 138
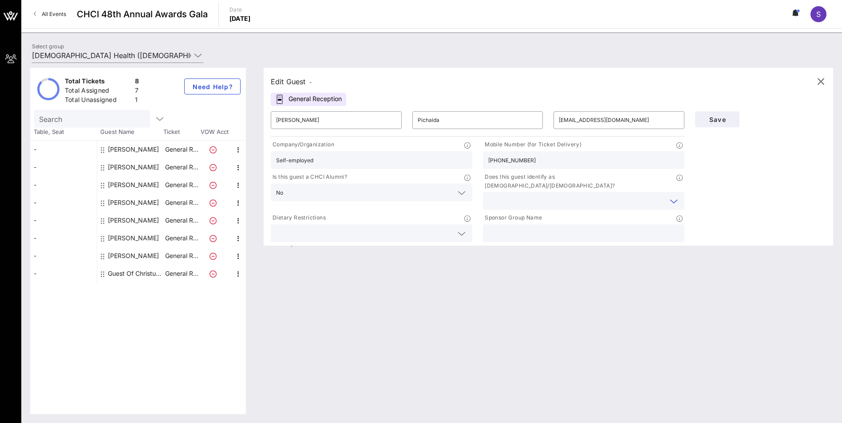
click at [581, 195] on input "text" at bounding box center [576, 201] width 177 height 12
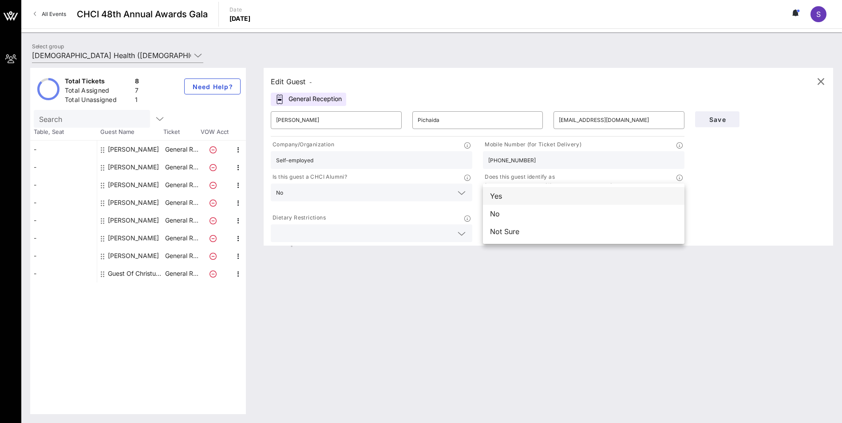
click at [497, 197] on div "Yes" at bounding box center [584, 196] width 202 height 18
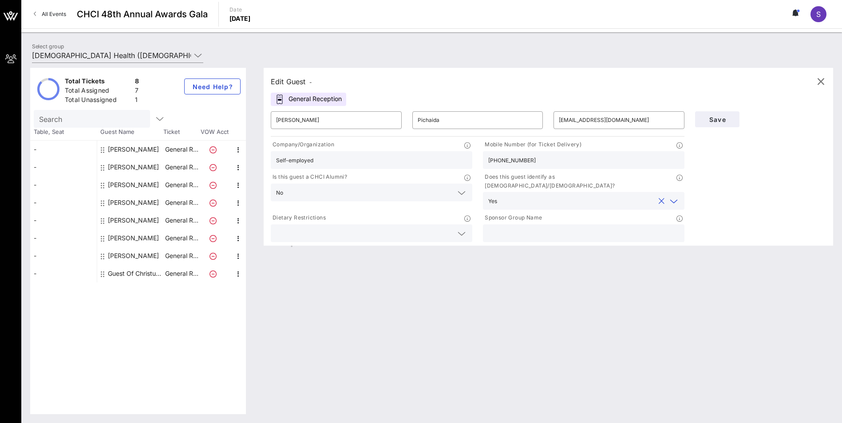
click at [510, 228] on input "text" at bounding box center [583, 234] width 191 height 12
type input "[DEMOGRAPHIC_DATA] Health"
click at [713, 118] on span "Save" at bounding box center [717, 120] width 30 height 8
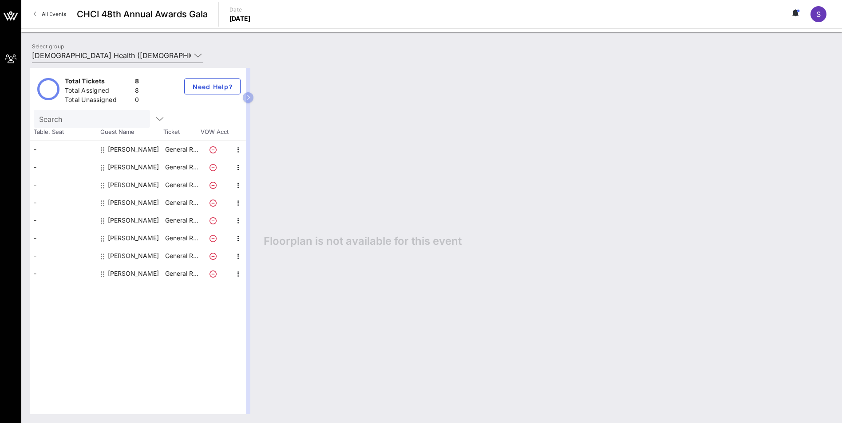
click at [36, 9] on link "All Events" at bounding box center [49, 14] width 43 height 14
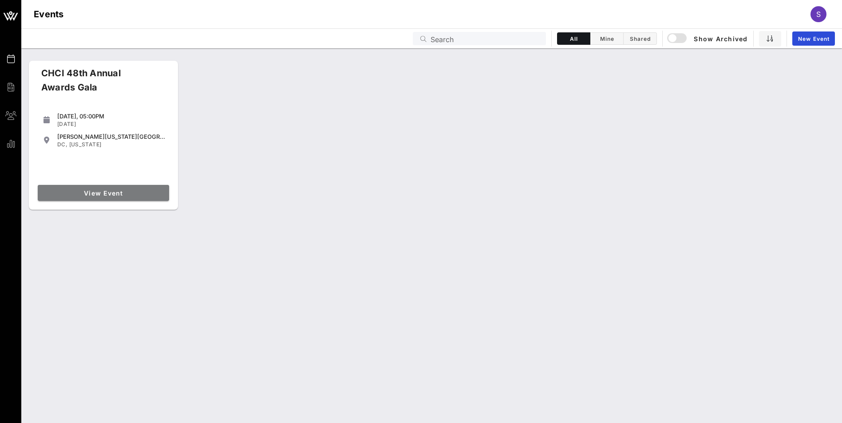
click at [103, 194] on span "View Event" at bounding box center [103, 194] width 124 height 8
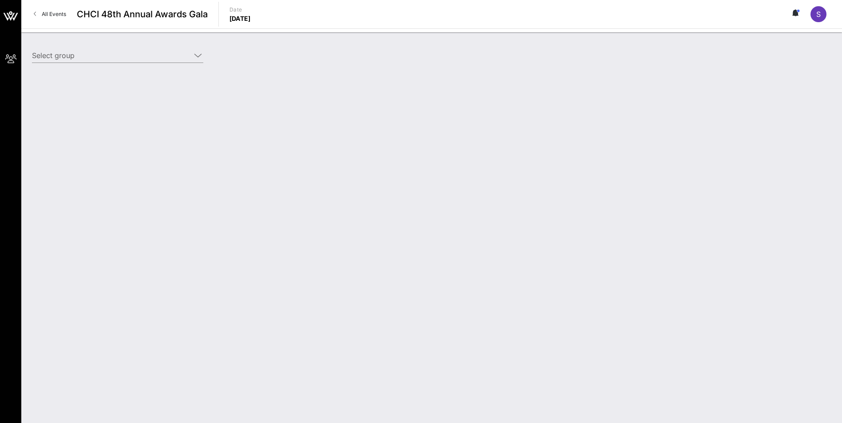
type input "[DEMOGRAPHIC_DATA] Health ([DEMOGRAPHIC_DATA] Health) [[PERSON_NAME], [PERSON_N…"
